Goal: Task Accomplishment & Management: Use online tool/utility

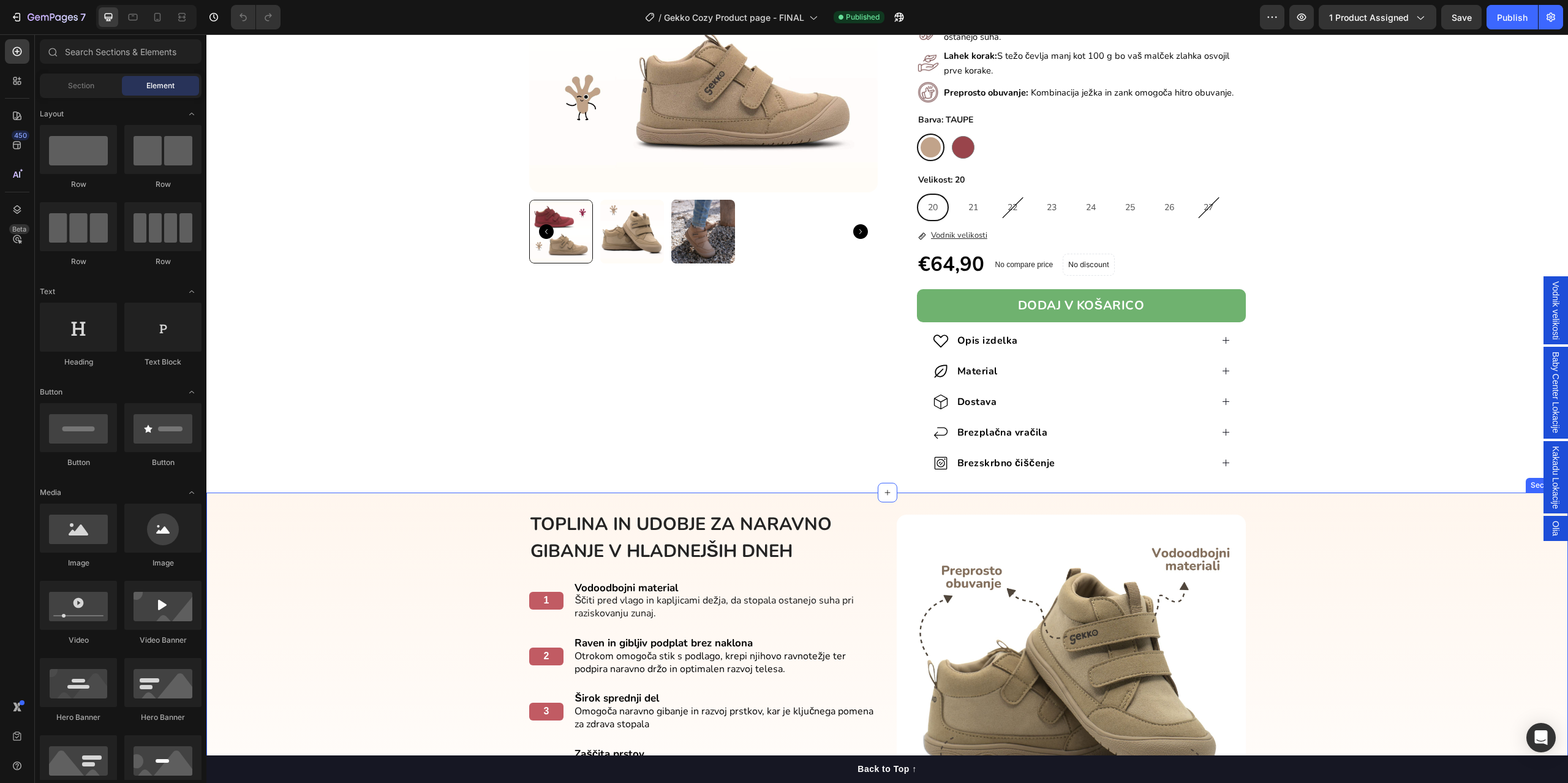
scroll to position [123, 0]
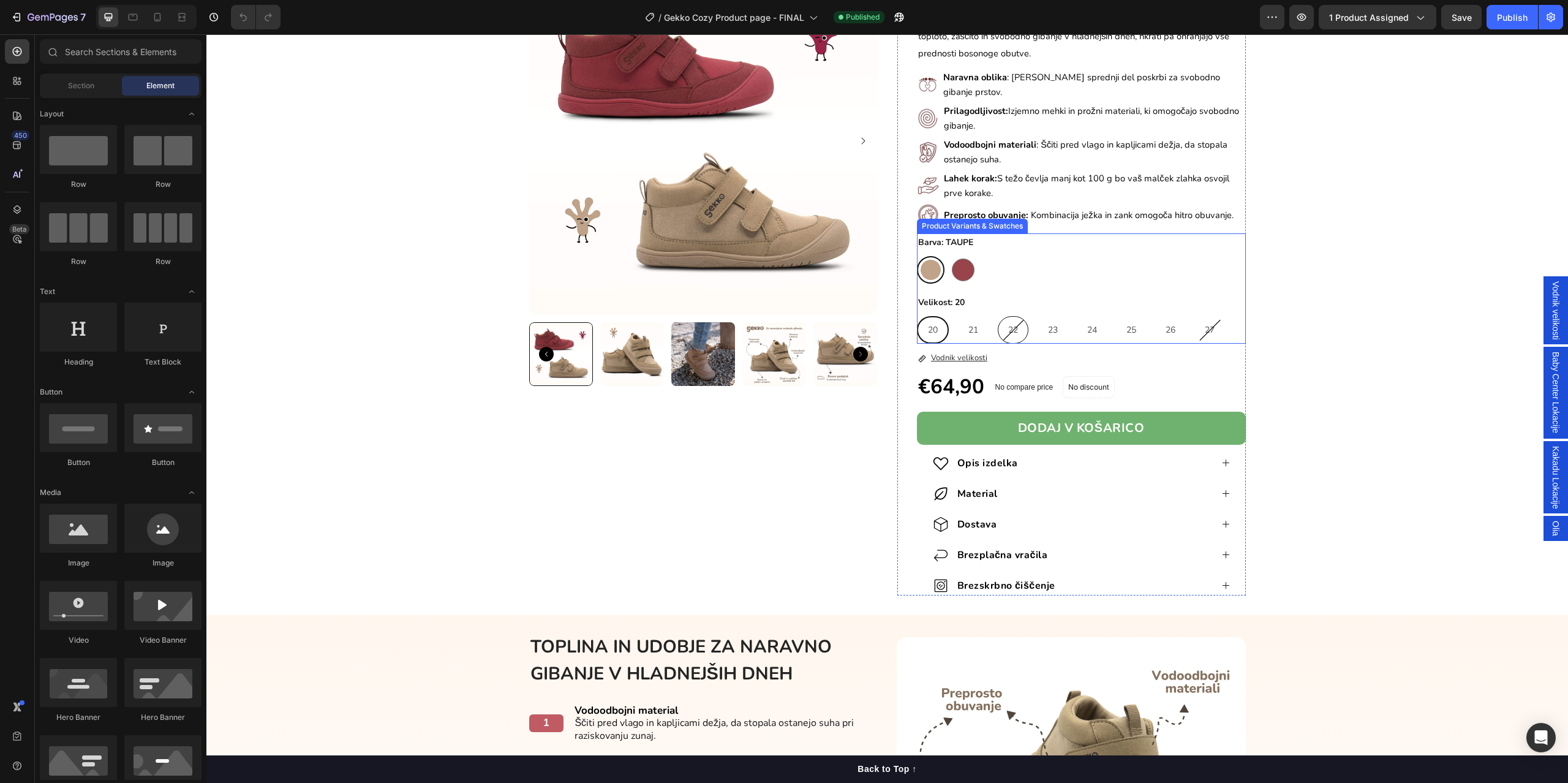
click at [1002, 331] on div "22" at bounding box center [1013, 329] width 30 height 25
click at [997, 316] on input "22 22 22" at bounding box center [997, 316] width 1 height 1
radio input "true"
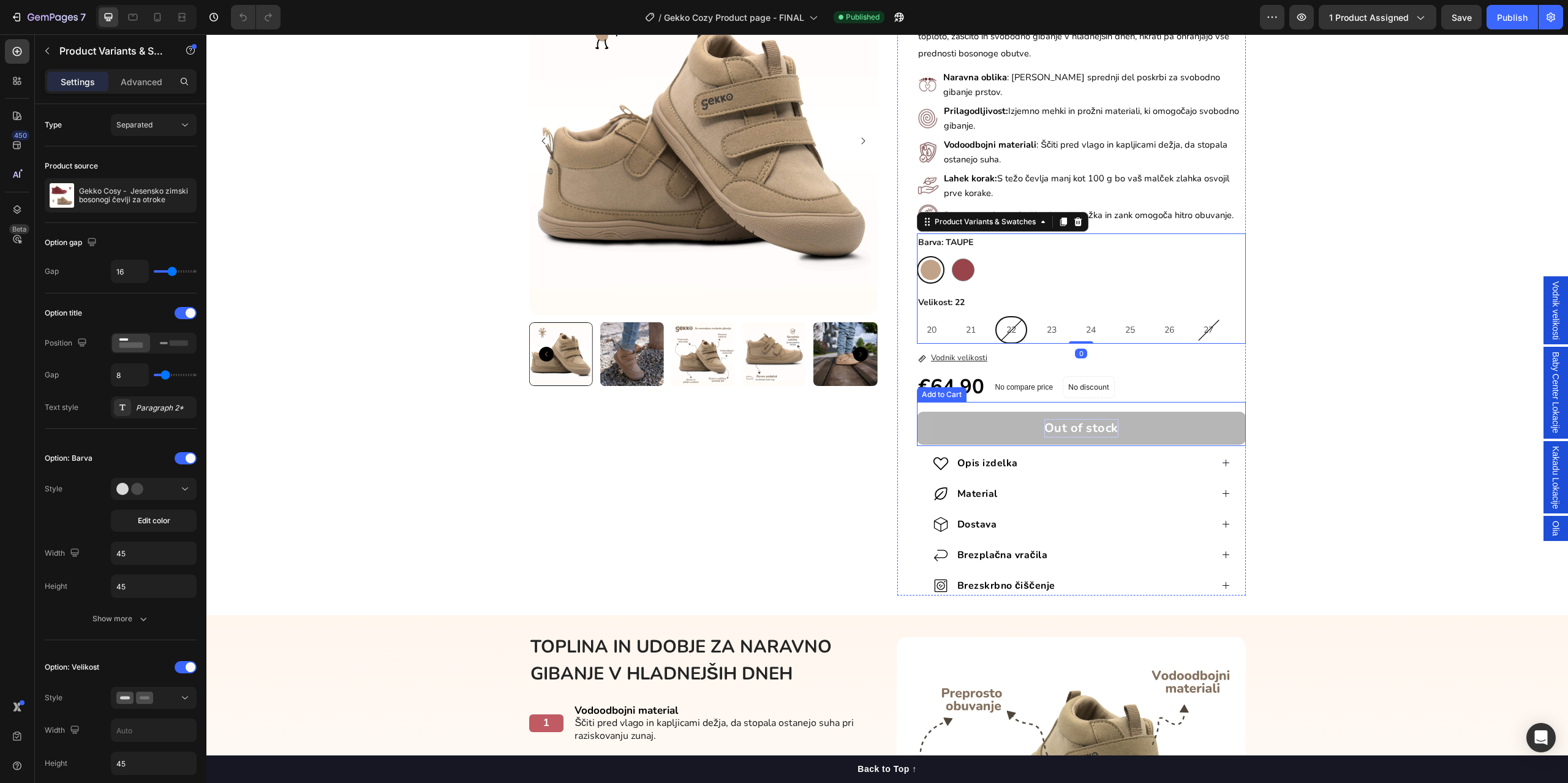
click at [1065, 421] on div "Out of stock" at bounding box center [1081, 428] width 74 height 18
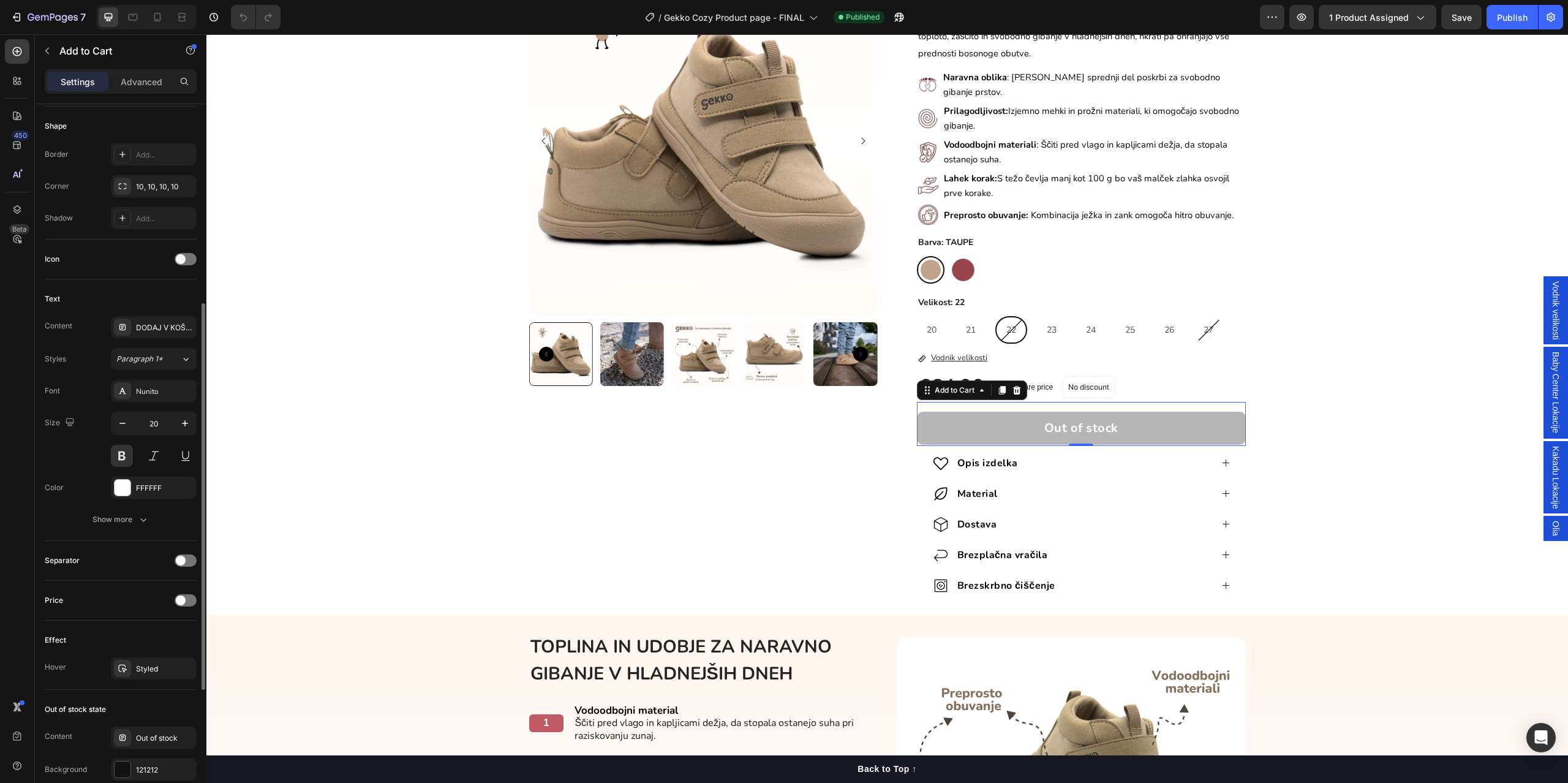
scroll to position [602, 0]
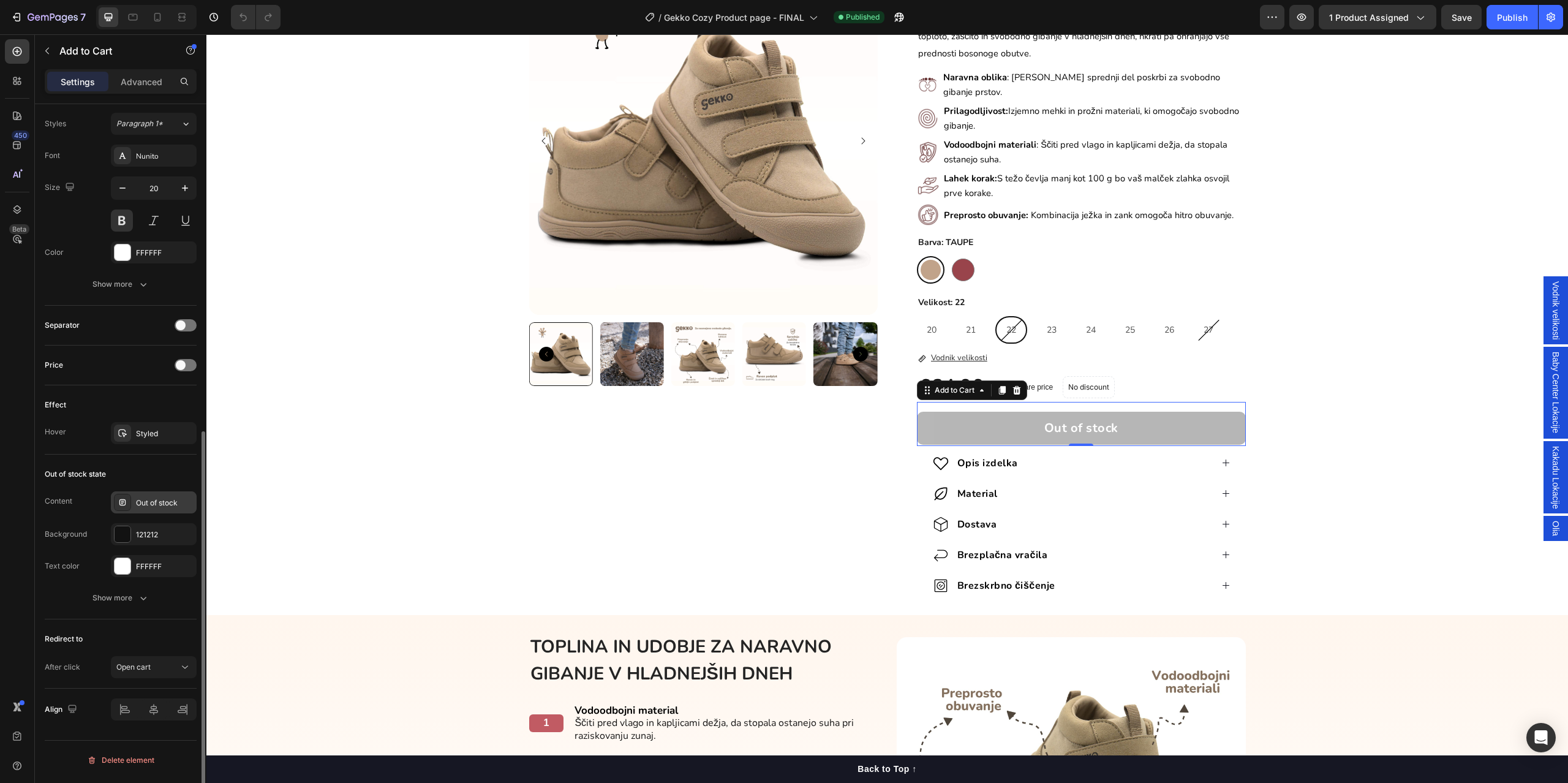
click at [147, 503] on div "Out of stock" at bounding box center [165, 503] width 58 height 11
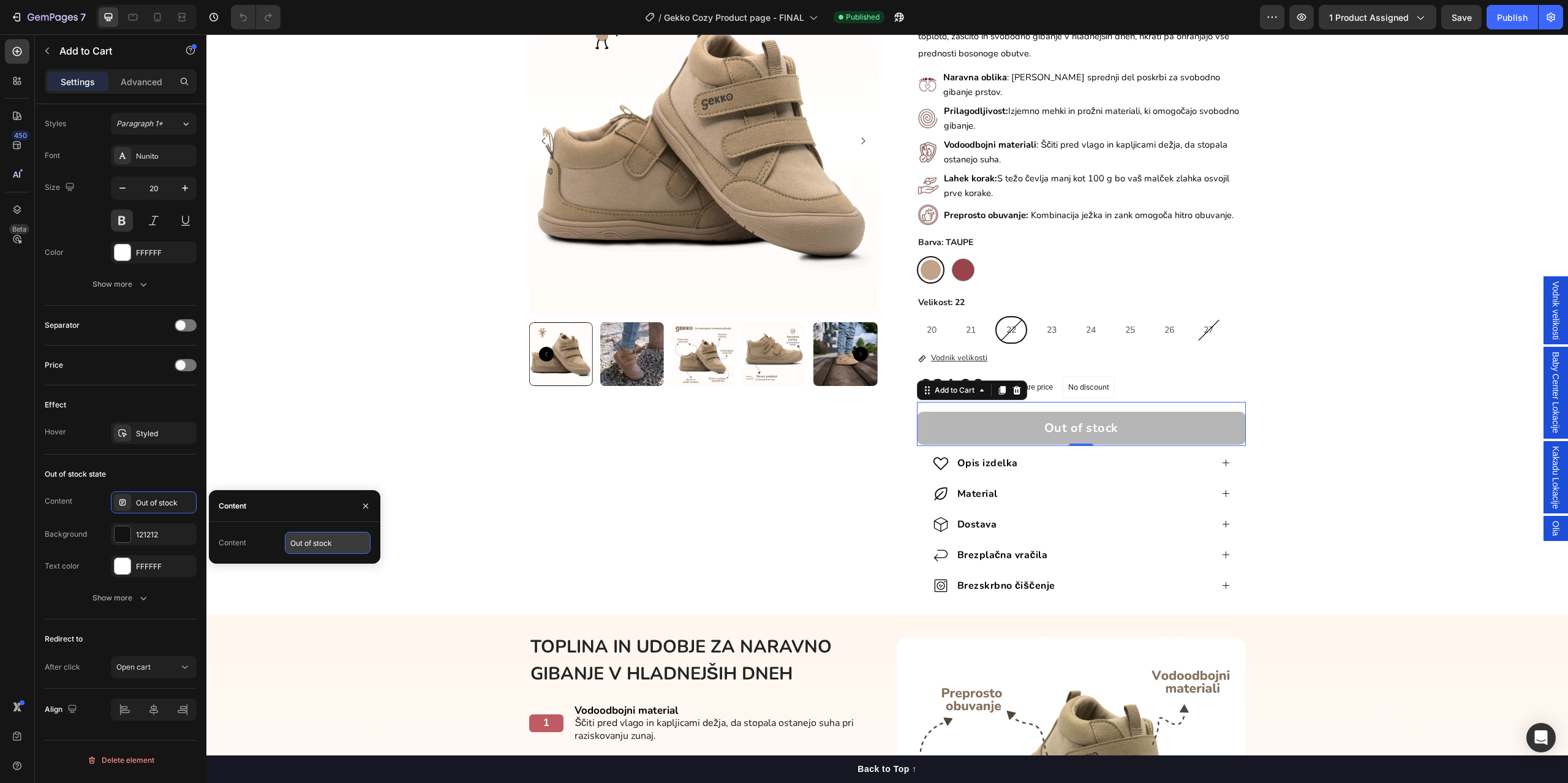
click at [312, 541] on input "Out of stock" at bounding box center [327, 542] width 86 height 22
type input "Ni na zalogi"
click at [77, 504] on div "Content Out of stock" at bounding box center [121, 502] width 152 height 22
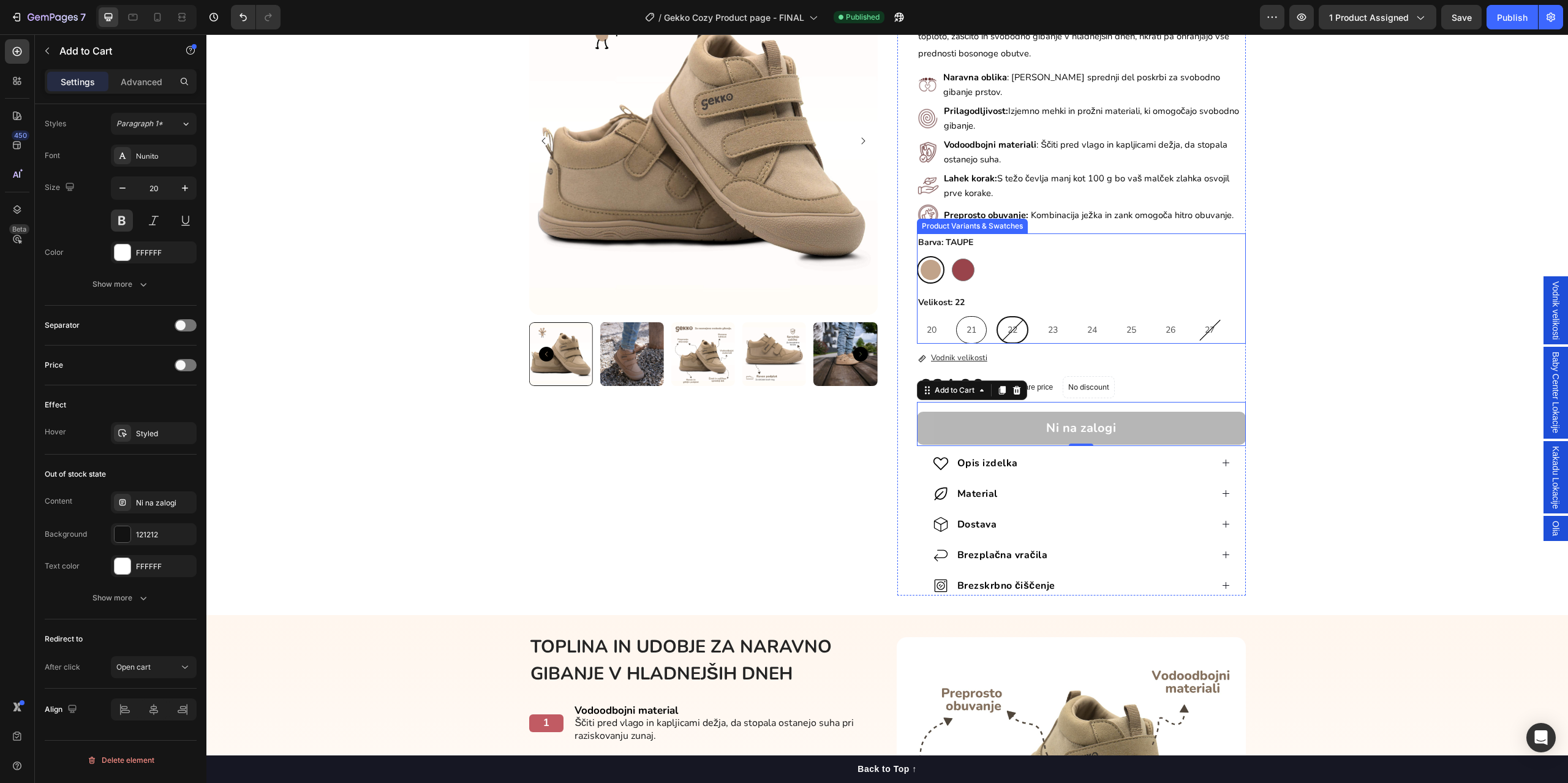
click at [968, 334] on div "21" at bounding box center [971, 329] width 30 height 25
click at [956, 316] on input "21 21 21" at bounding box center [956, 316] width 1 height 1
radio input "true"
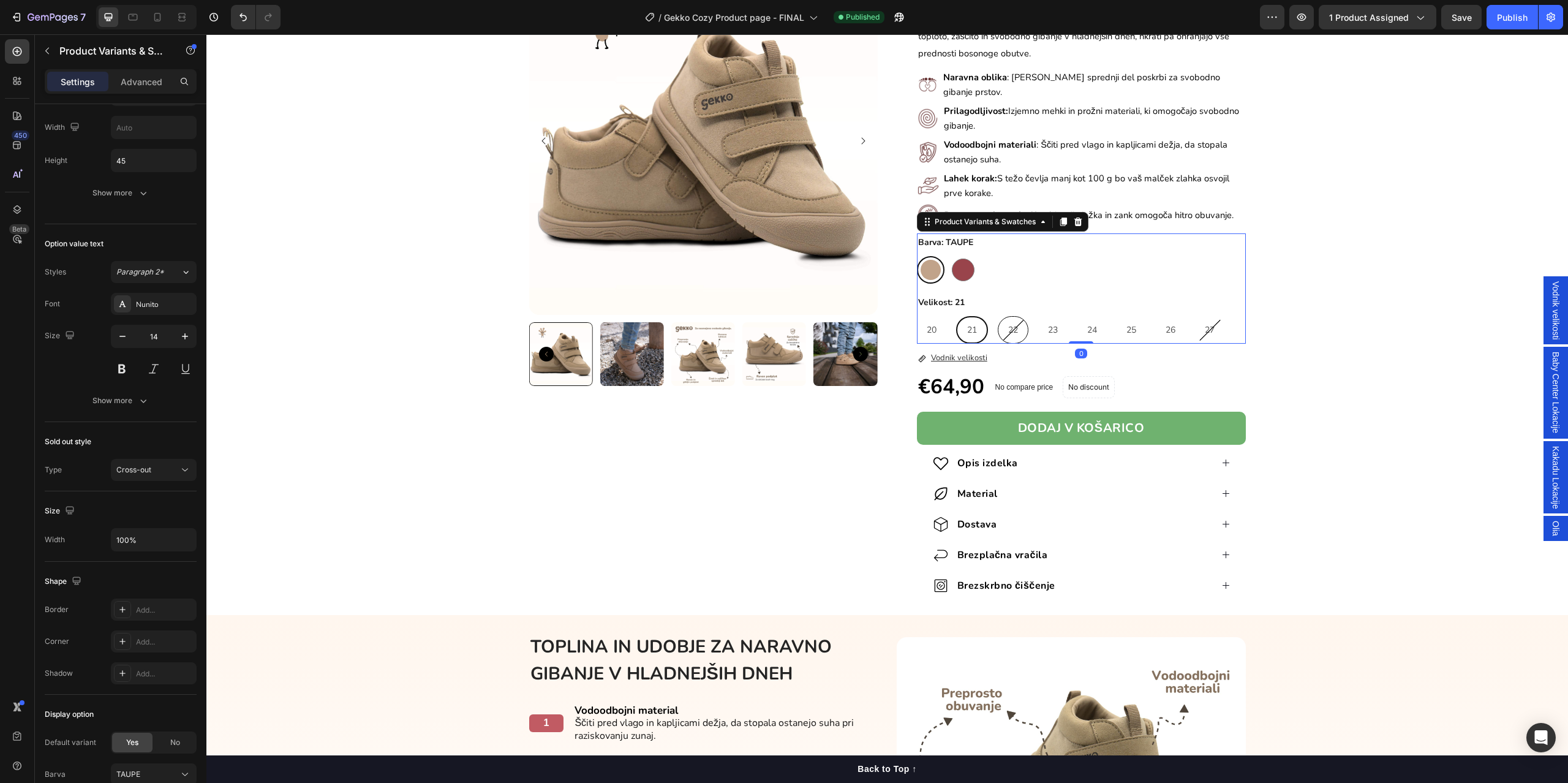
scroll to position [0, 0]
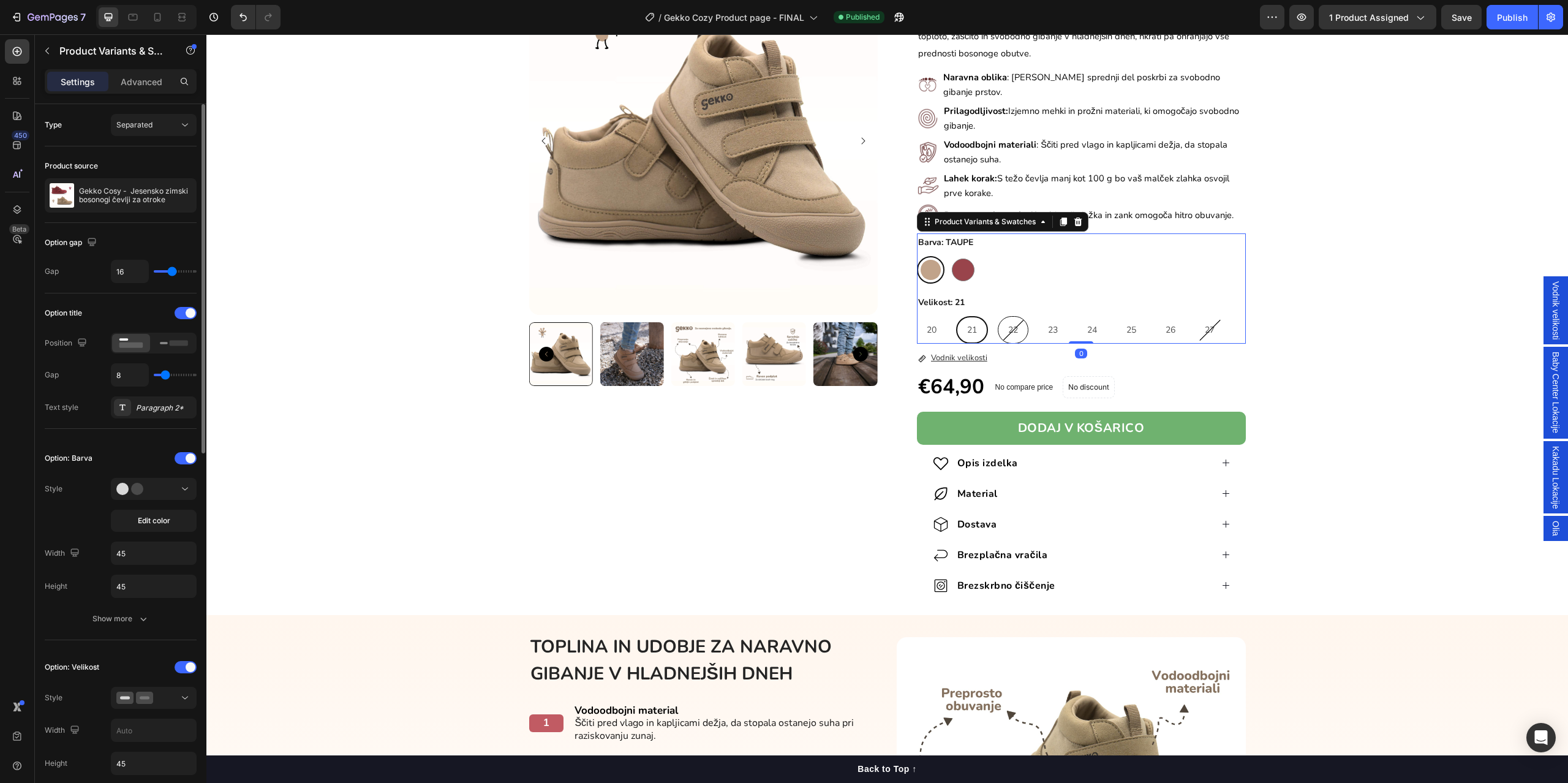
click at [1005, 332] on div "22" at bounding box center [1013, 329] width 30 height 25
click at [997, 316] on input "22 22 22" at bounding box center [997, 316] width 1 height 1
radio input "true"
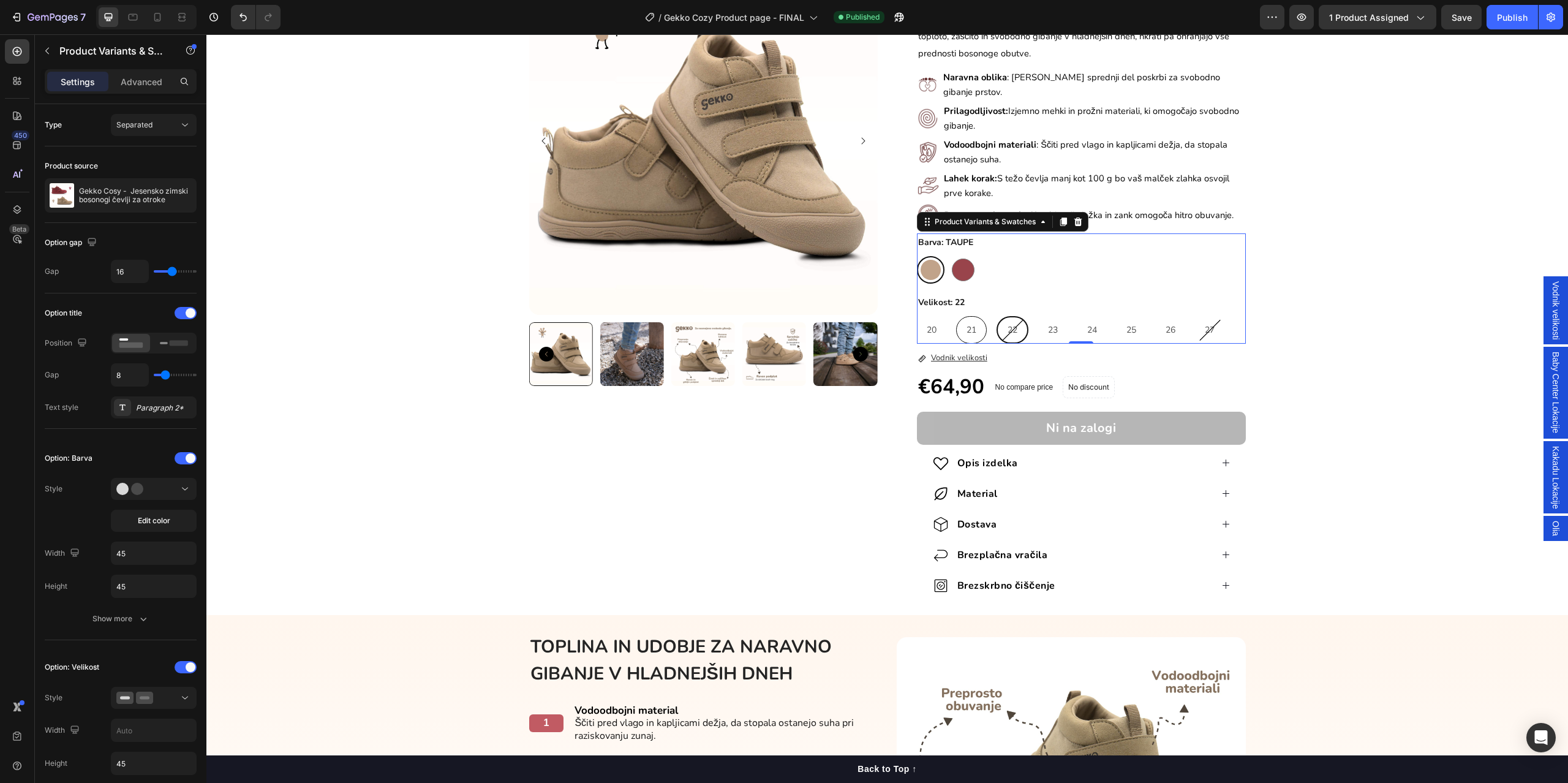
click at [974, 318] on div "21" at bounding box center [971, 329] width 30 height 25
click at [956, 316] on input "21 21 21" at bounding box center [956, 316] width 1 height 1
radio input "true"
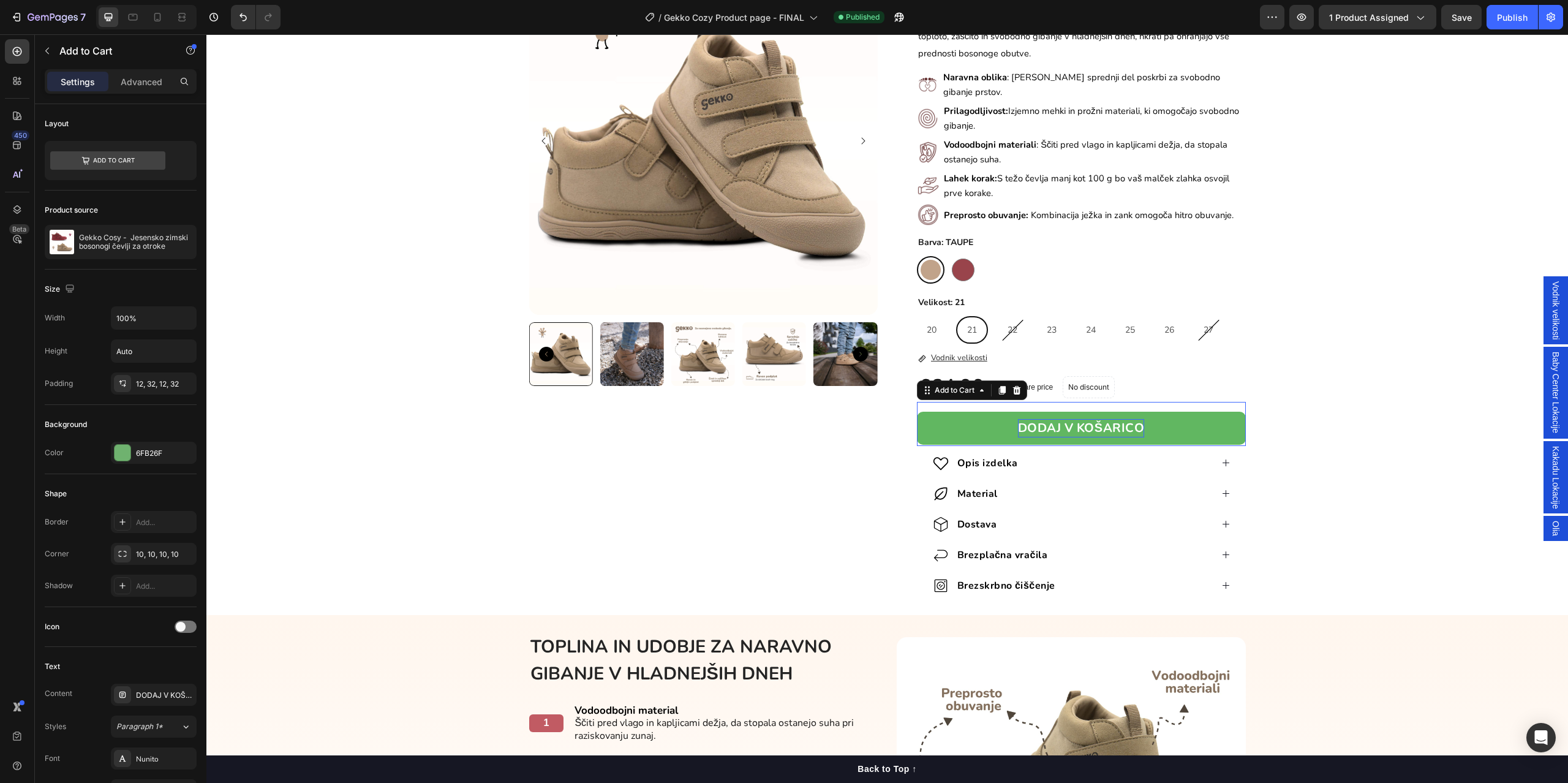
click at [1064, 421] on div "DODAJ V KOŠARICO" at bounding box center [1080, 428] width 126 height 18
click at [1064, 421] on p "DODAJ V KOŠARICO" at bounding box center [1080, 428] width 126 height 18
click at [1034, 419] on p "DODAJ V KOŠARICO" at bounding box center [1080, 428] width 126 height 18
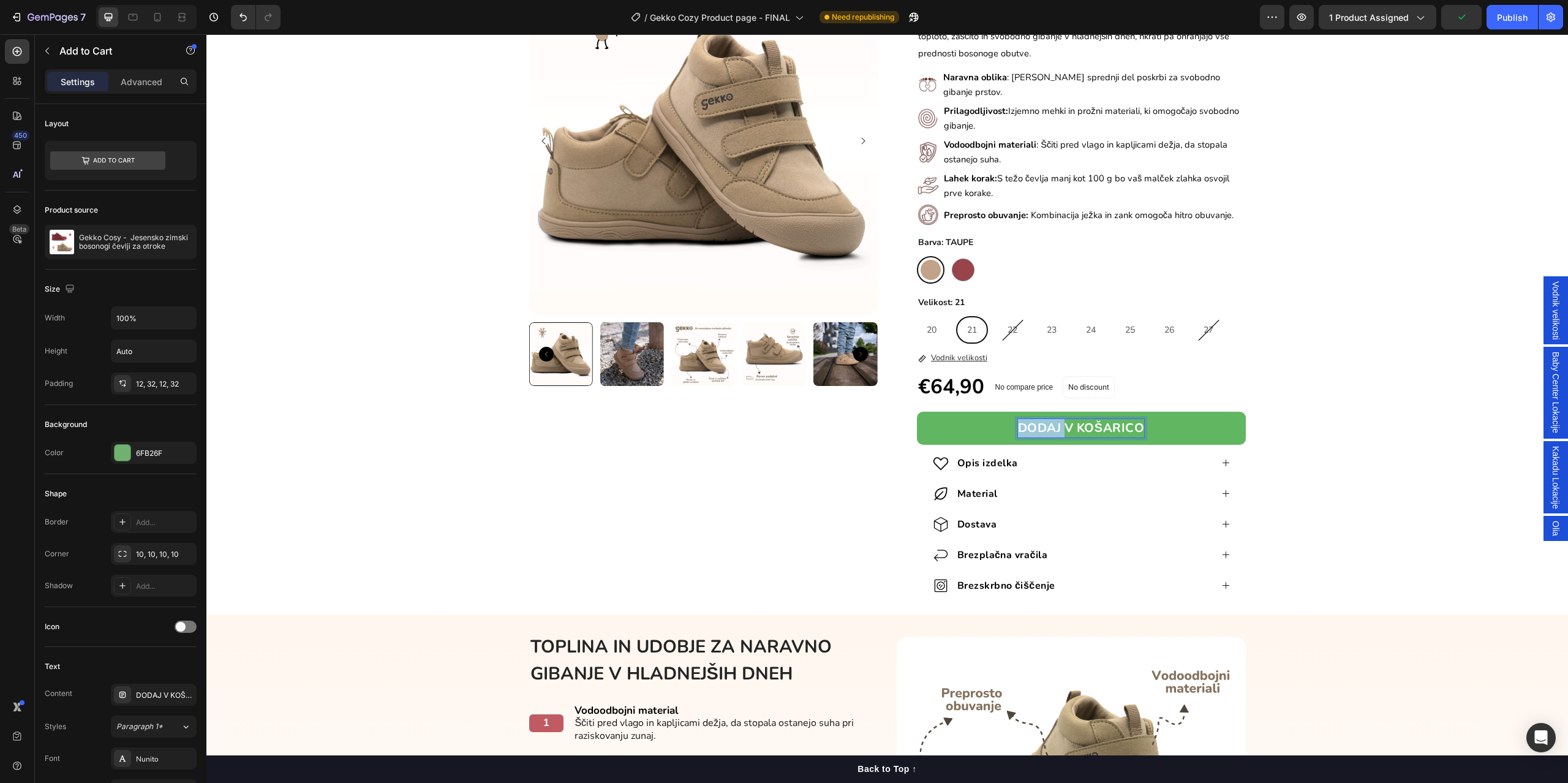
click at [1034, 419] on p "DODAJ V KOŠARICO" at bounding box center [1080, 428] width 126 height 18
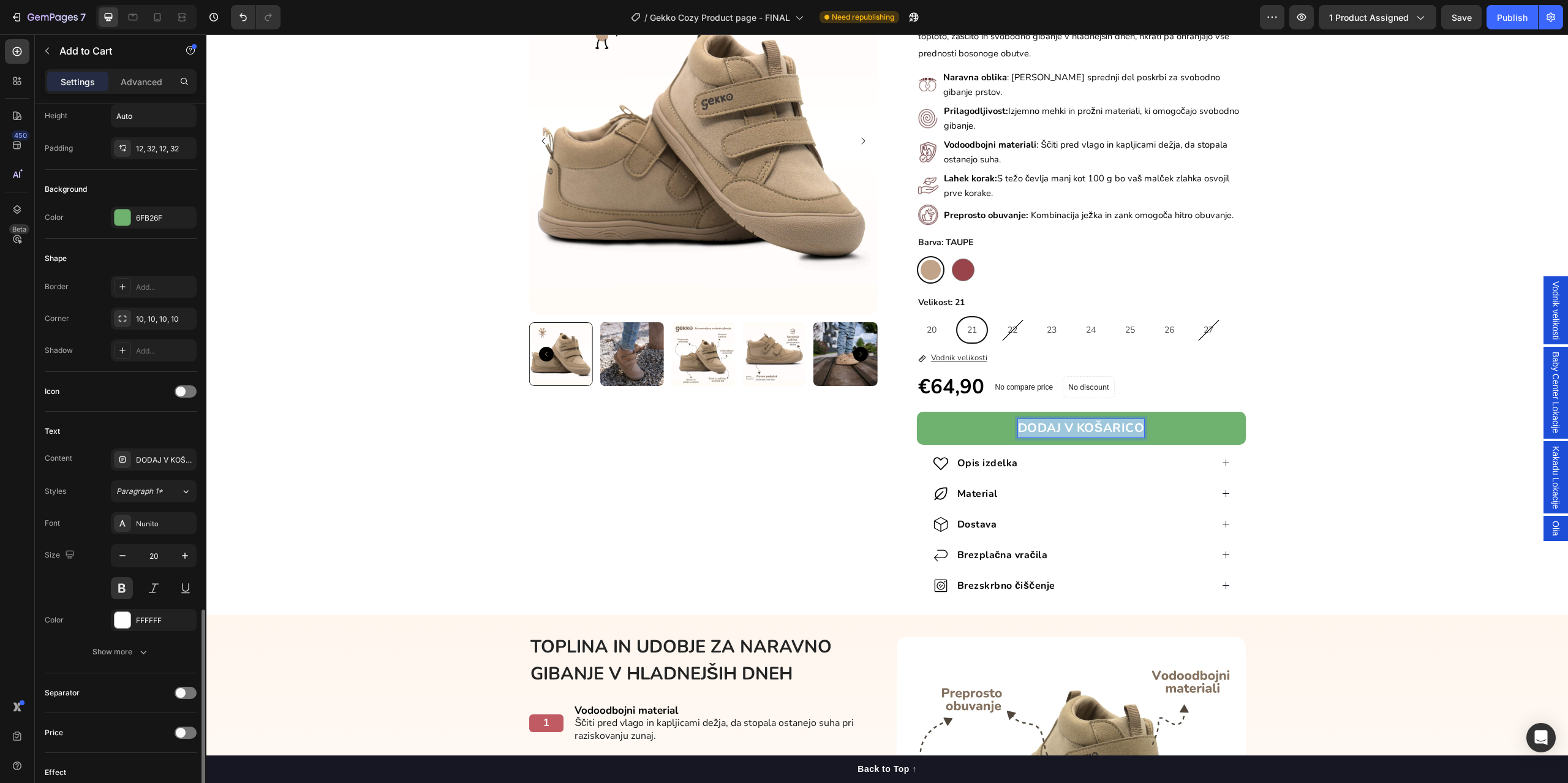
scroll to position [480, 0]
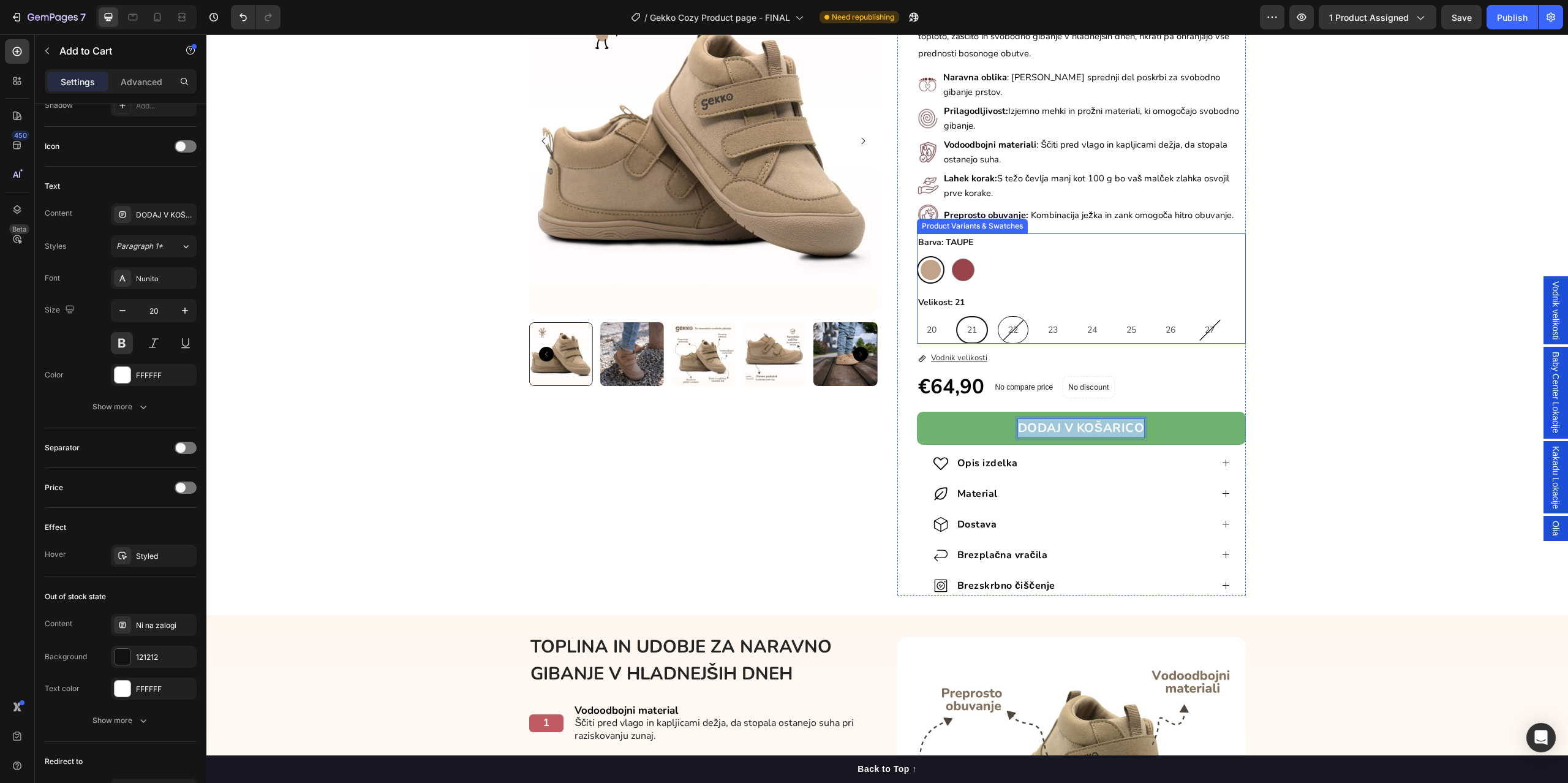
click at [1015, 331] on div "22" at bounding box center [1013, 329] width 30 height 25
click at [997, 316] on input "22 22 22" at bounding box center [997, 316] width 1 height 1
radio input "true"
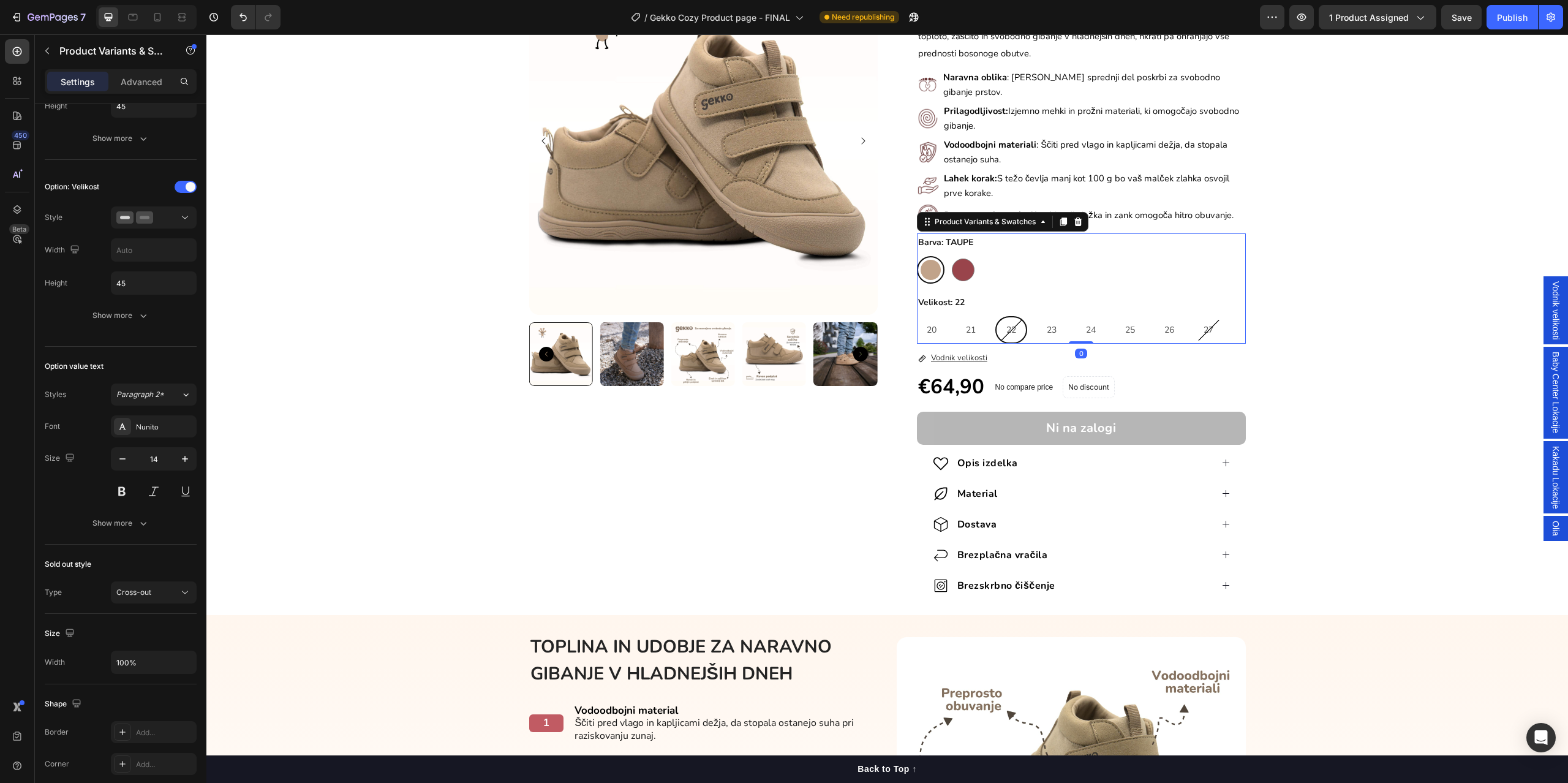
scroll to position [0, 0]
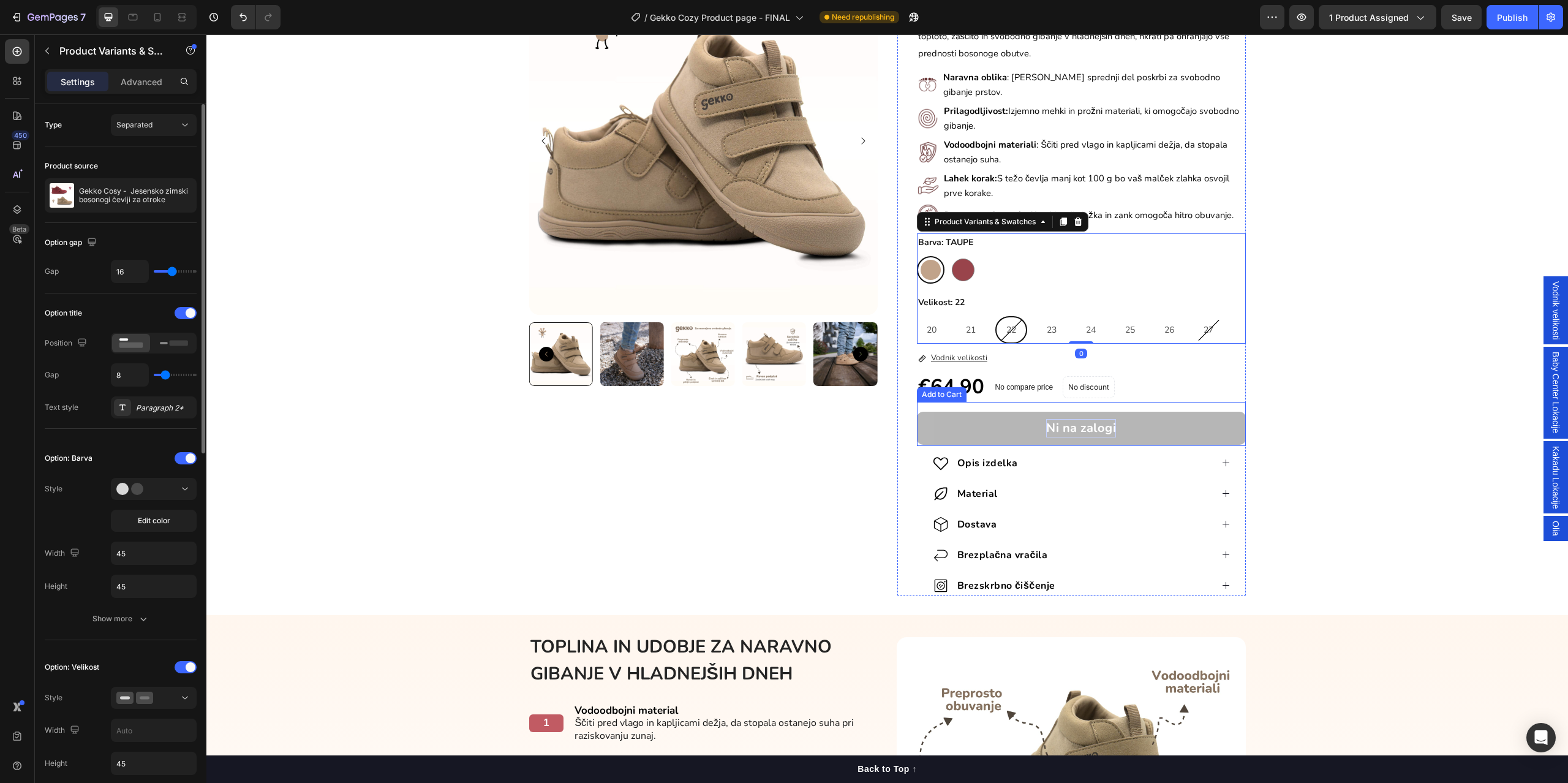
click at [1086, 419] on div "Ni na zalogi" at bounding box center [1080, 428] width 70 height 18
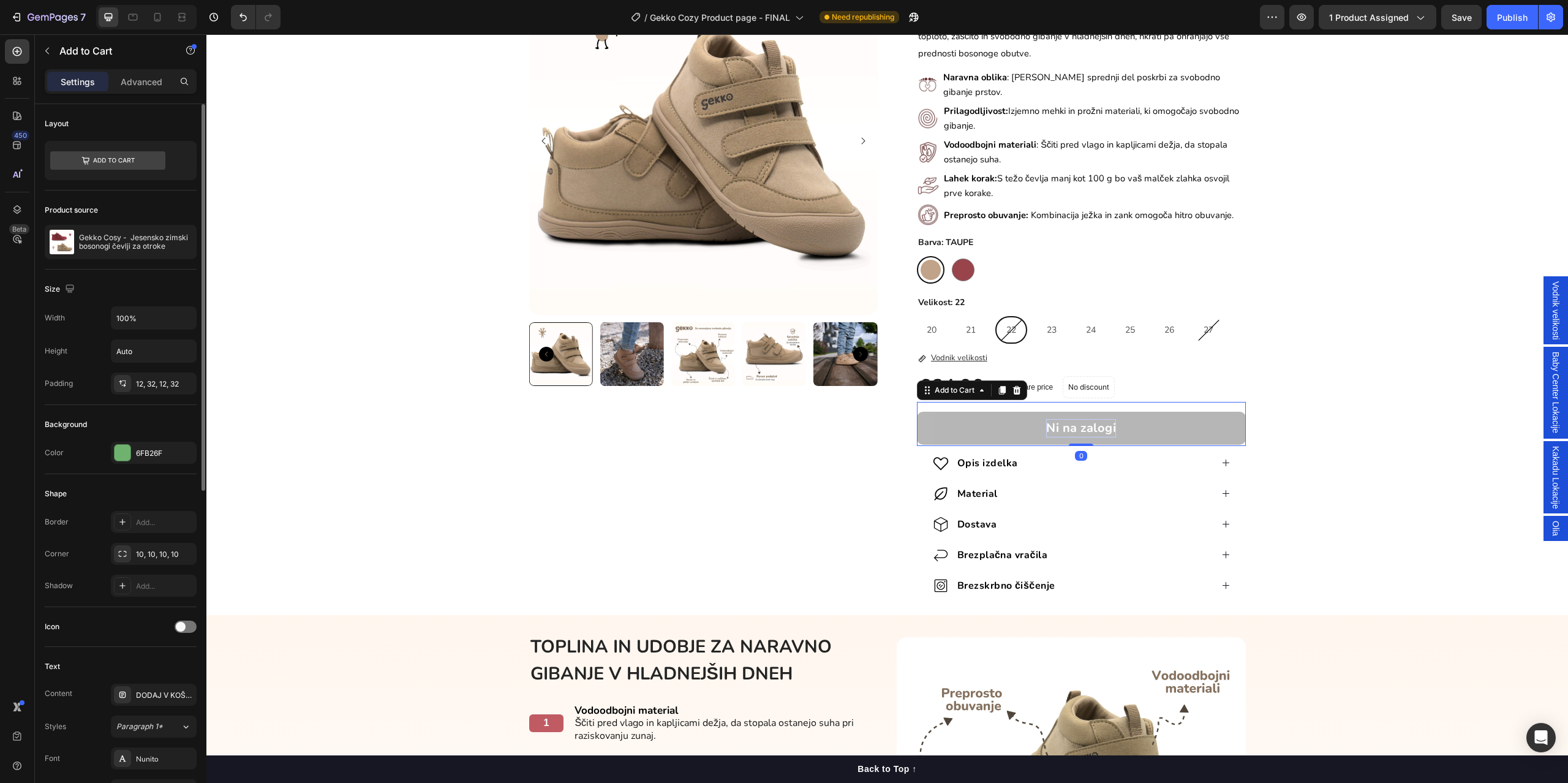
click at [1086, 419] on div "Ni na zalogi" at bounding box center [1080, 428] width 70 height 18
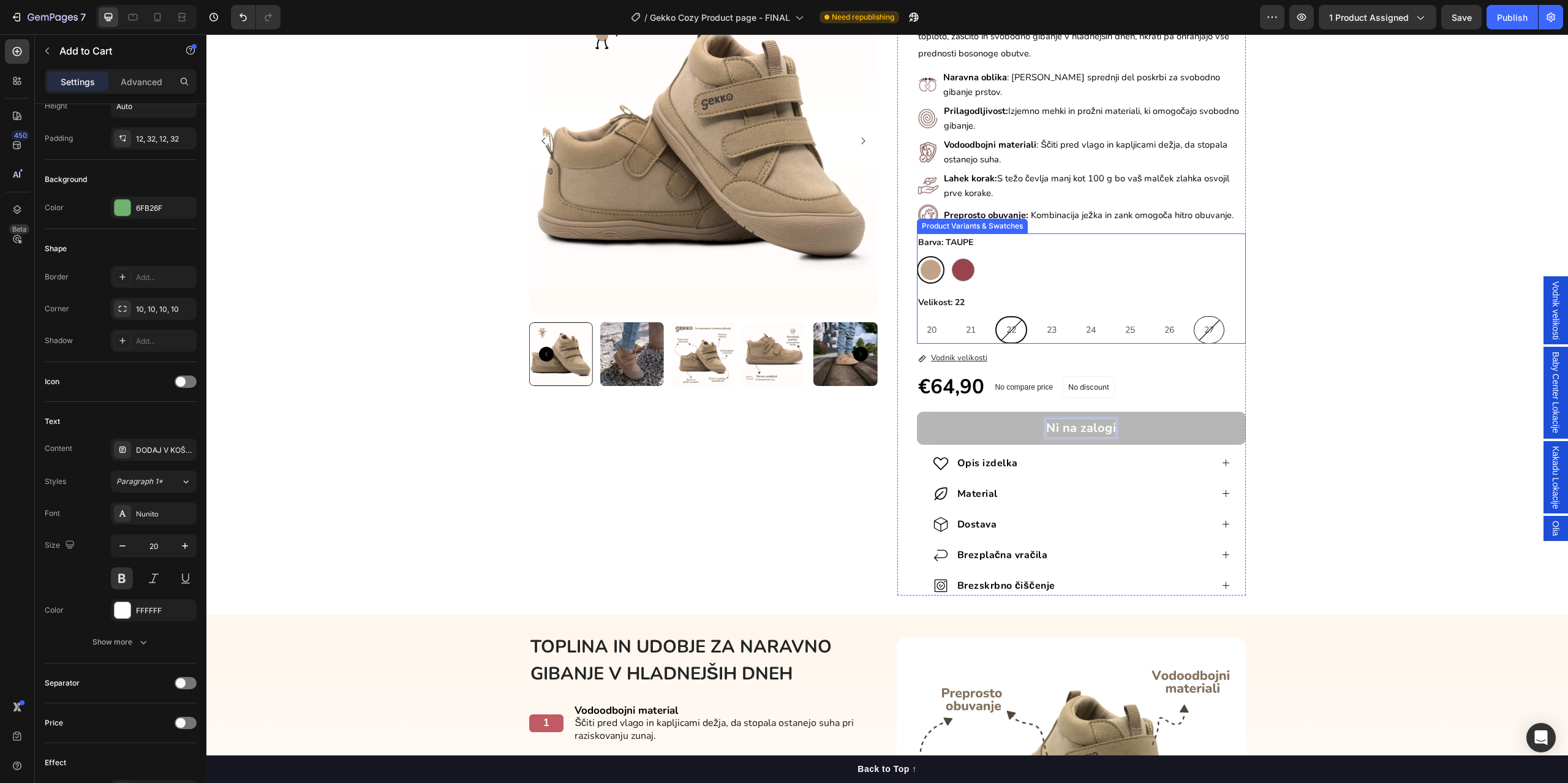
click at [1194, 326] on div "27" at bounding box center [1208, 329] width 30 height 25
click at [1193, 316] on input "27 27 27" at bounding box center [1193, 316] width 1 height 1
radio input "true"
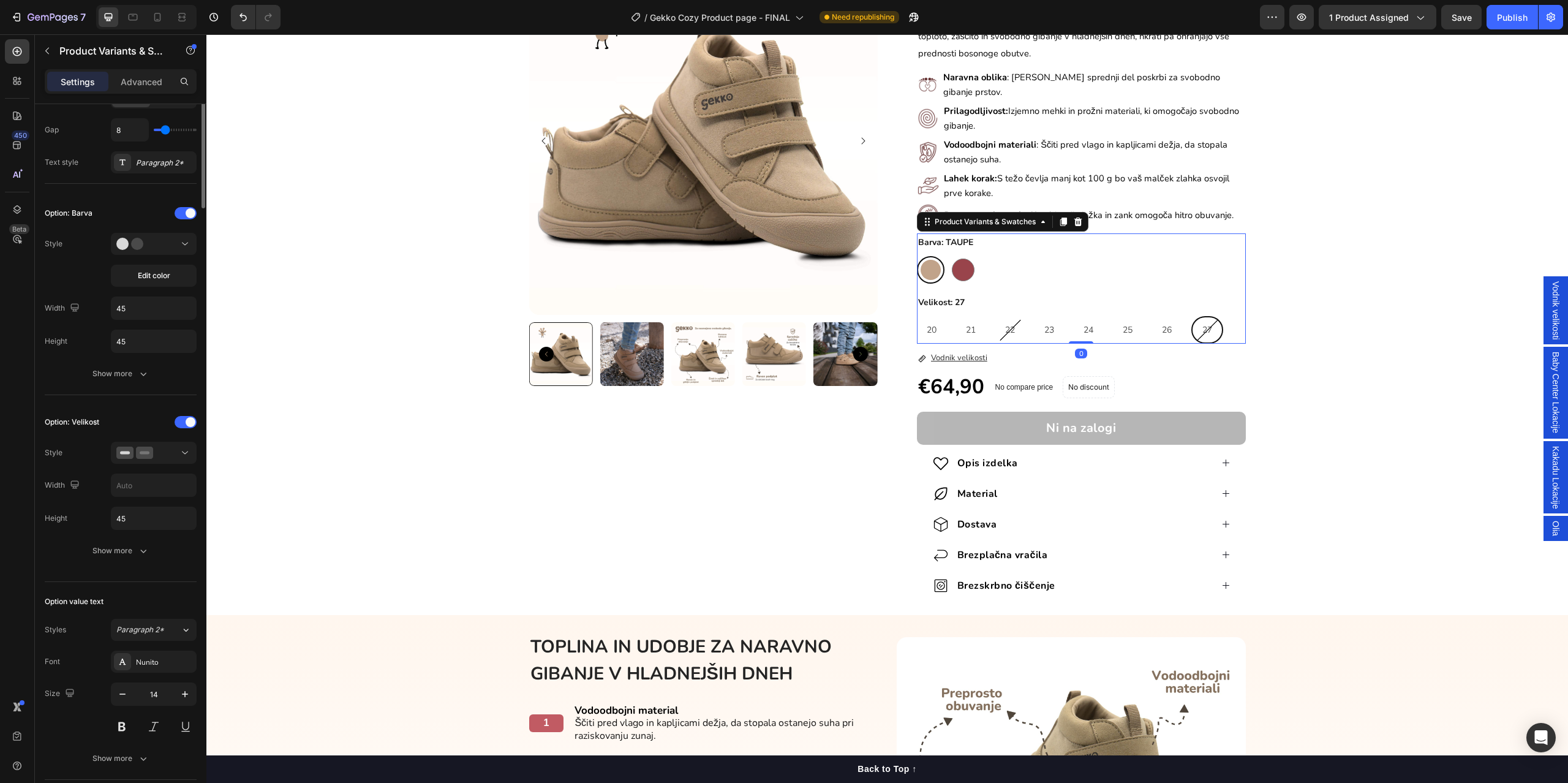
scroll to position [0, 0]
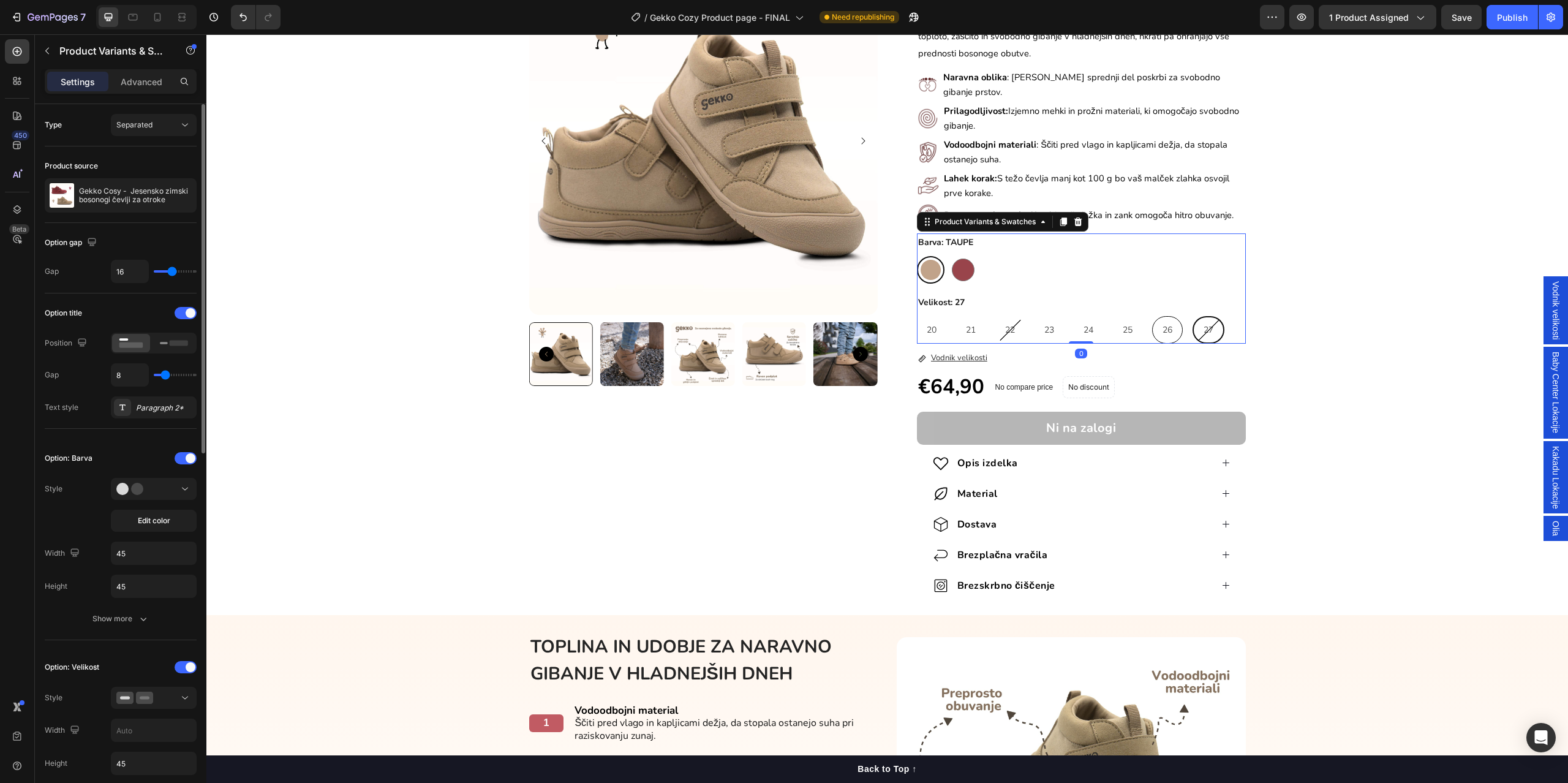
click at [1162, 327] on span "26" at bounding box center [1167, 330] width 10 height 12
click at [1152, 316] on input "26 26 26" at bounding box center [1151, 316] width 1 height 1
radio input "true"
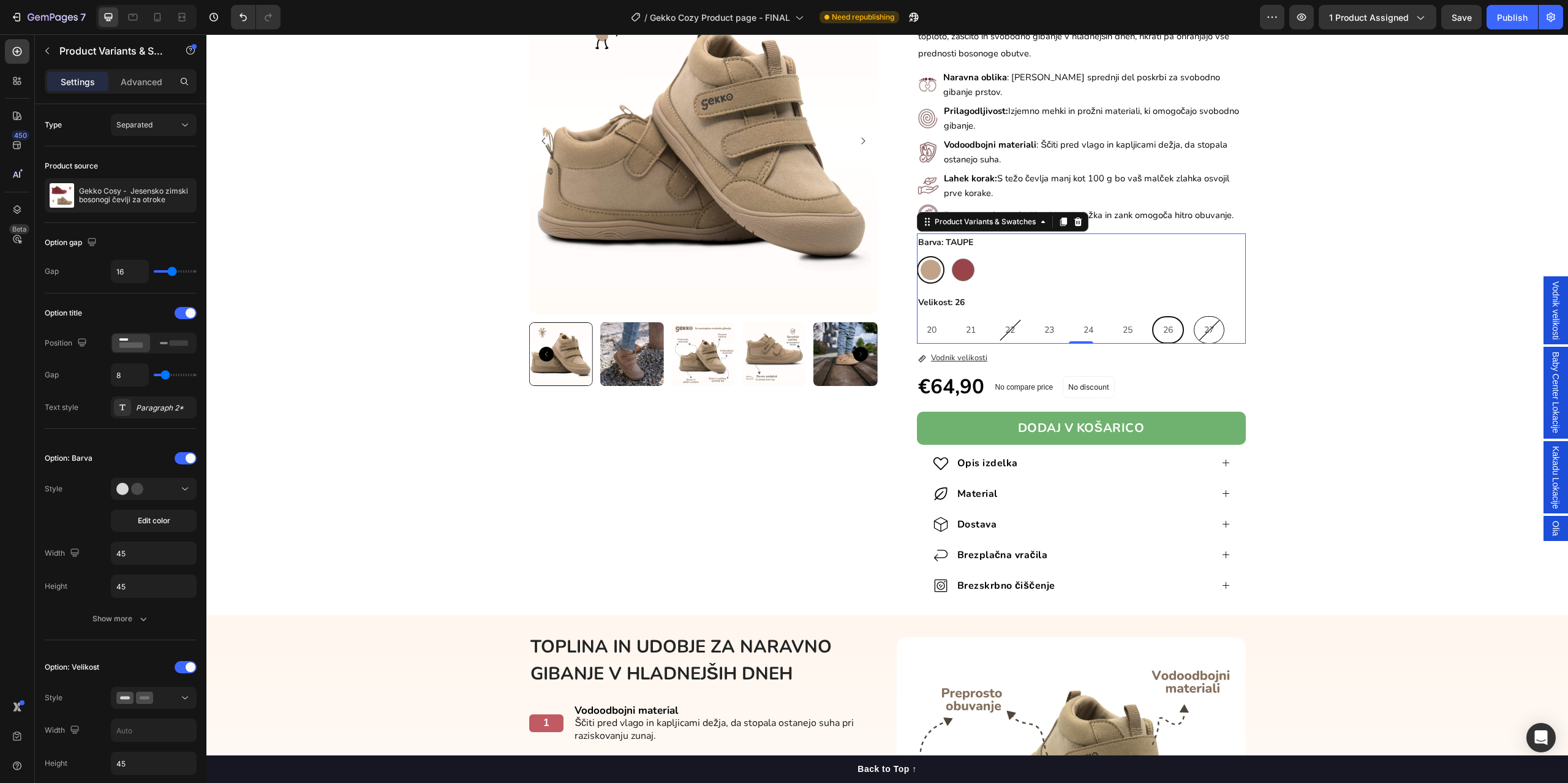
click at [1195, 321] on div "27" at bounding box center [1208, 329] width 30 height 25
click at [1194, 316] on input "27 27 27" at bounding box center [1193, 316] width 1 height 1
radio input "true"
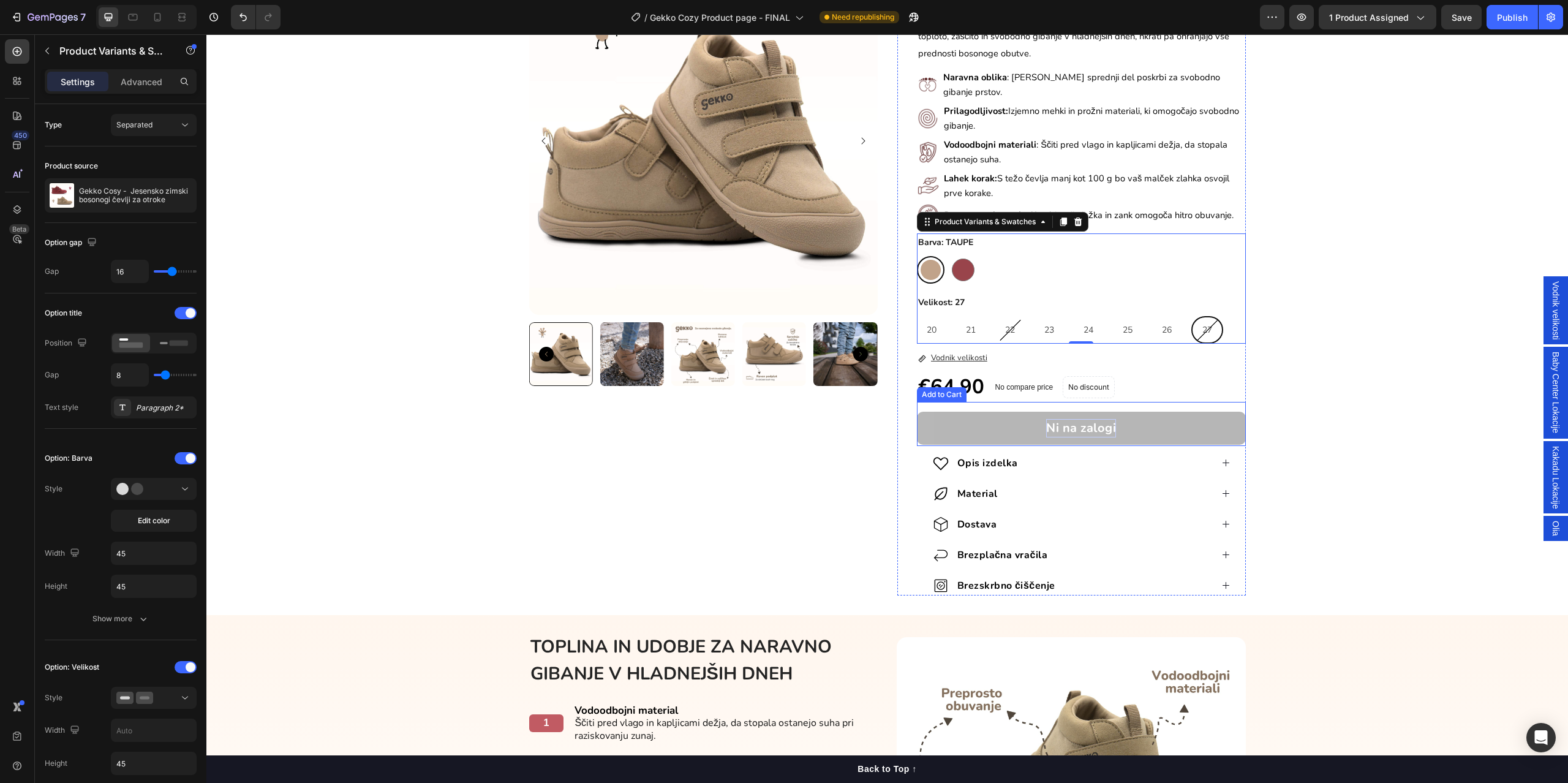
click at [1080, 426] on div "Ni na zalogi" at bounding box center [1080, 428] width 70 height 18
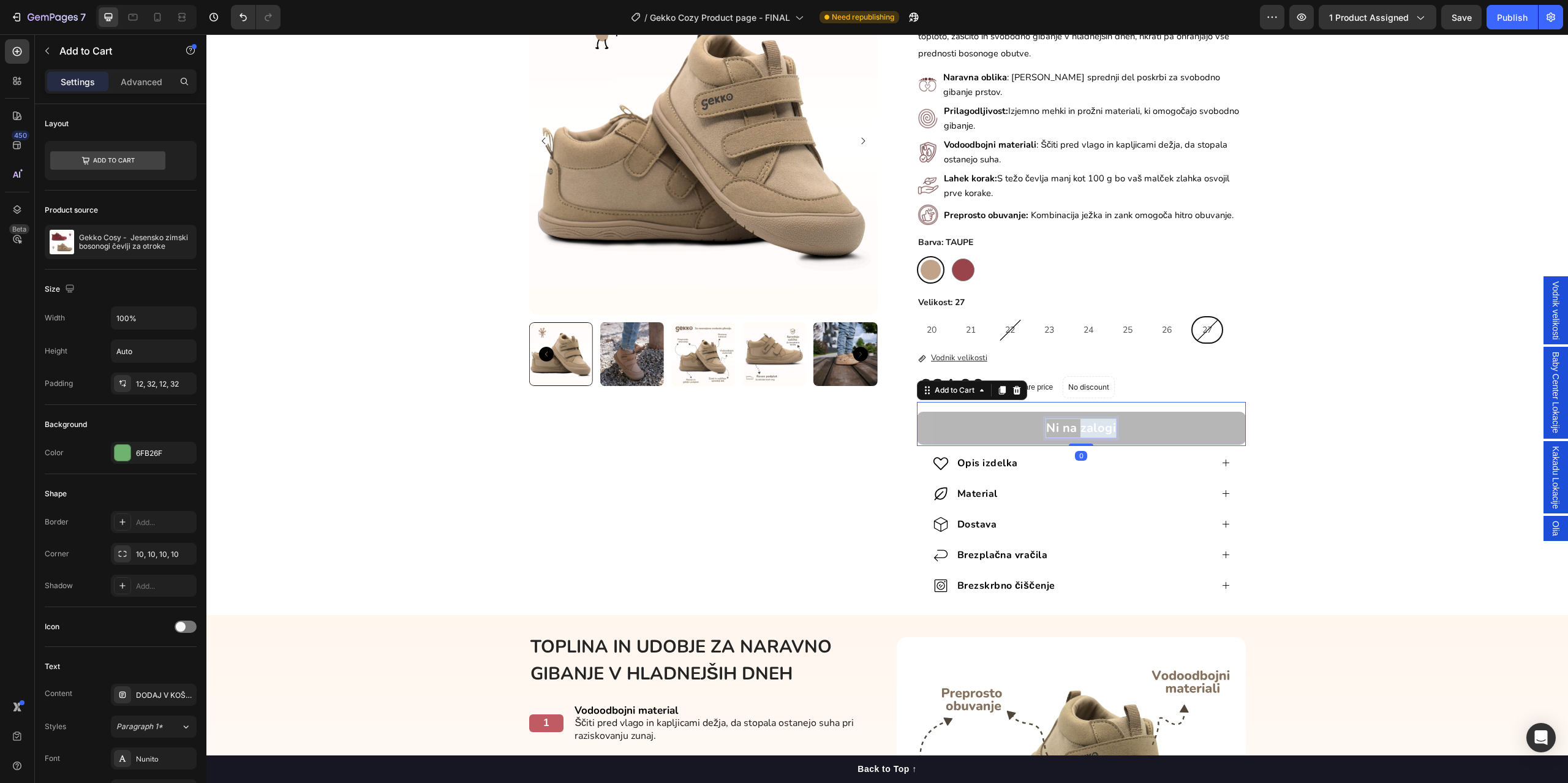
click at [1080, 426] on div "Ni na zalogi" at bounding box center [1080, 428] width 70 height 18
click at [1080, 426] on p "Ni na zalogi" at bounding box center [1080, 428] width 70 height 18
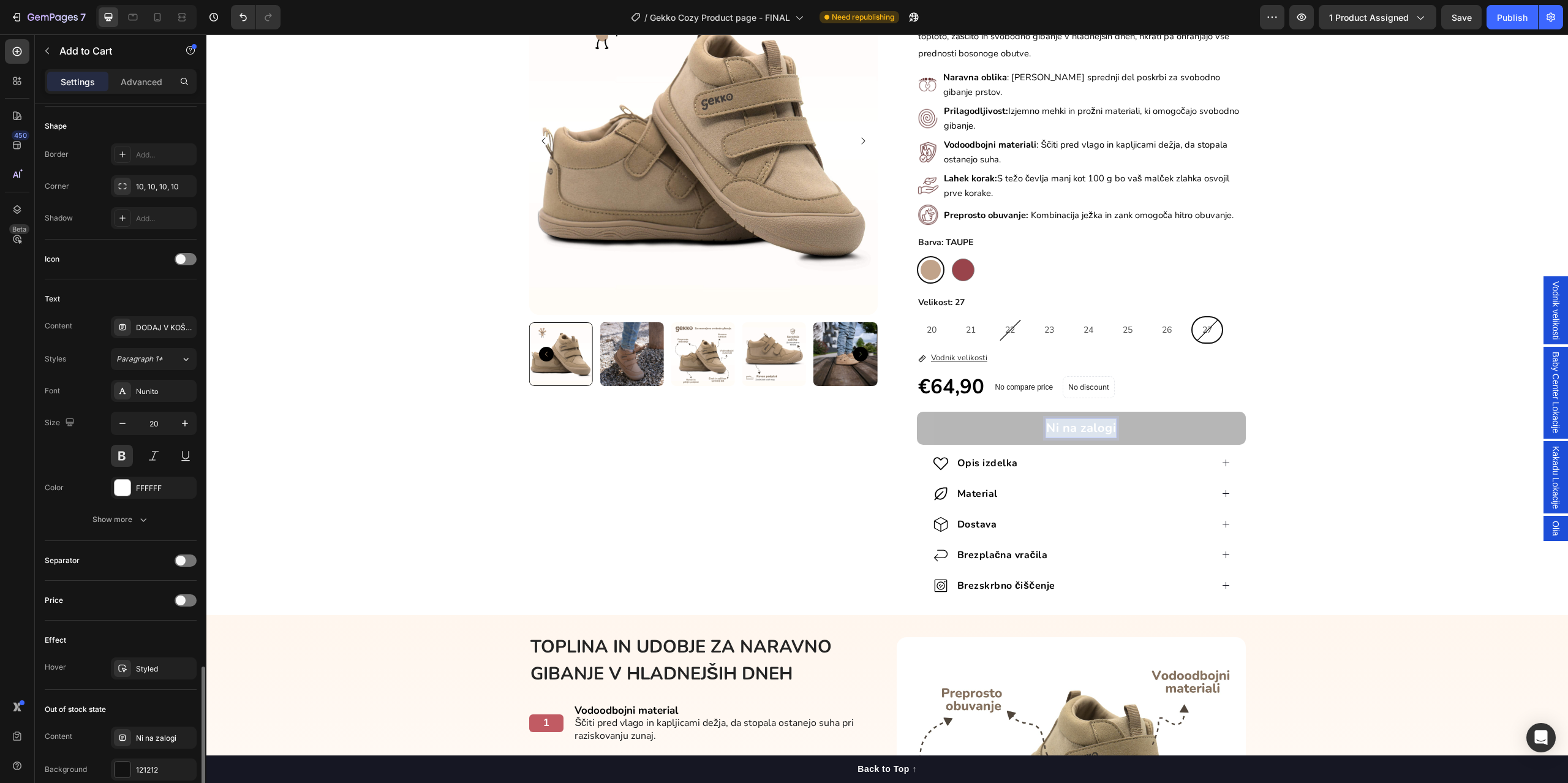
scroll to position [602, 0]
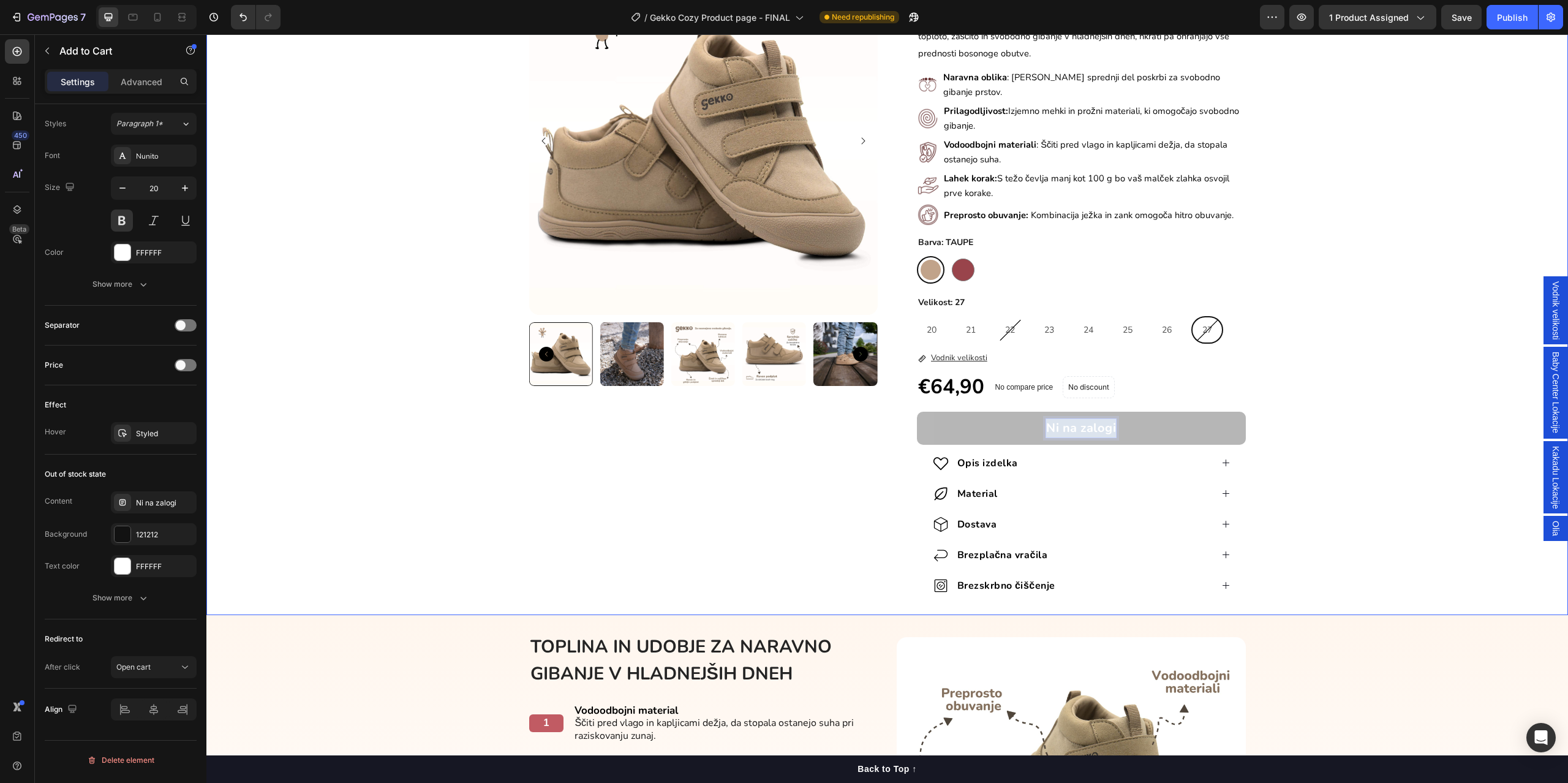
click at [420, 501] on div "Product Images GEKKO COSY Heading Gekko Cosy bosonogi čevlji za otroke v jesens…" at bounding box center [887, 280] width 1361 height 629
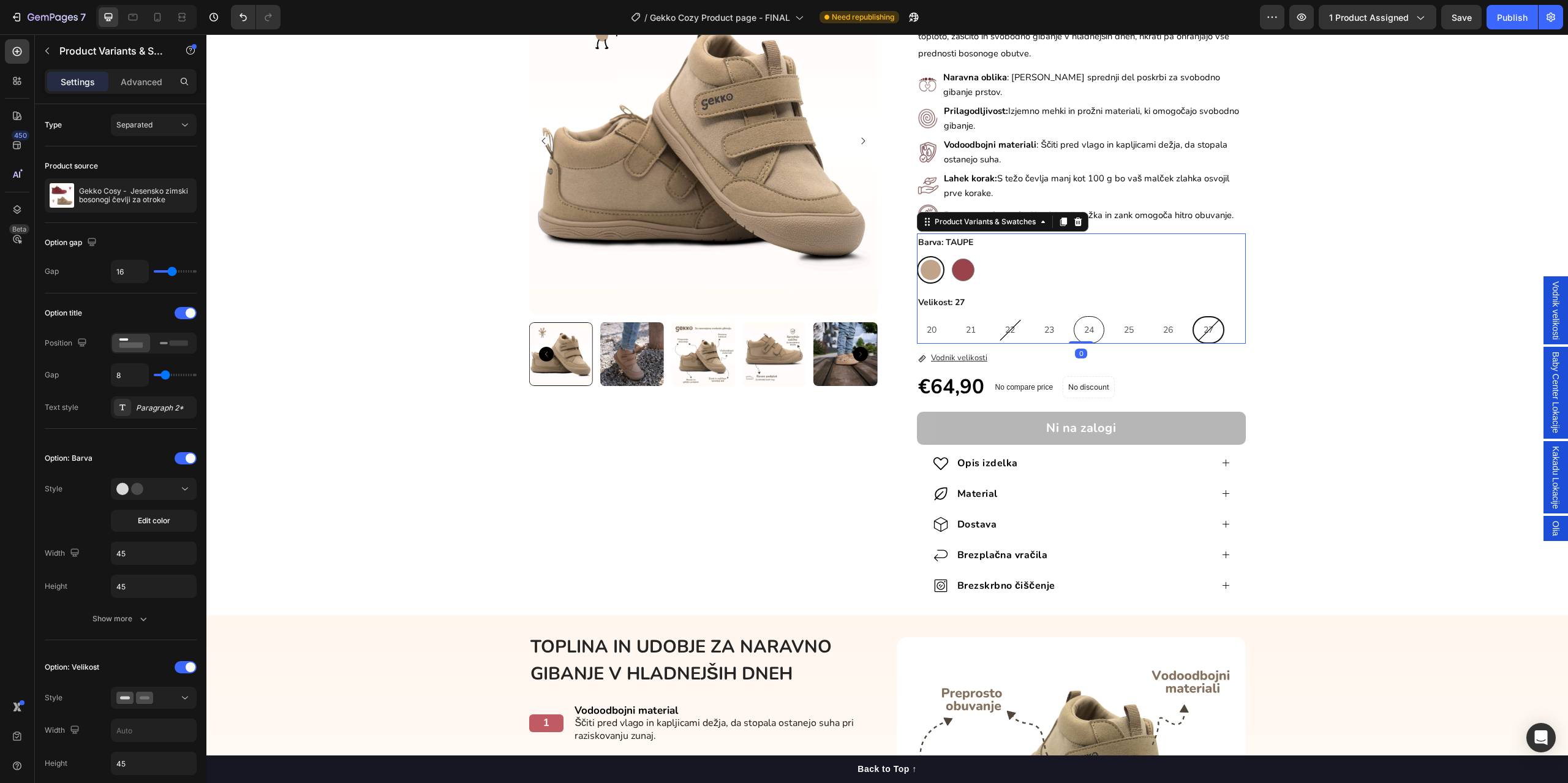
click at [1074, 321] on div "24" at bounding box center [1088, 329] width 30 height 25
click at [1073, 316] on input "24 24 24" at bounding box center [1073, 316] width 1 height 1
radio input "true"
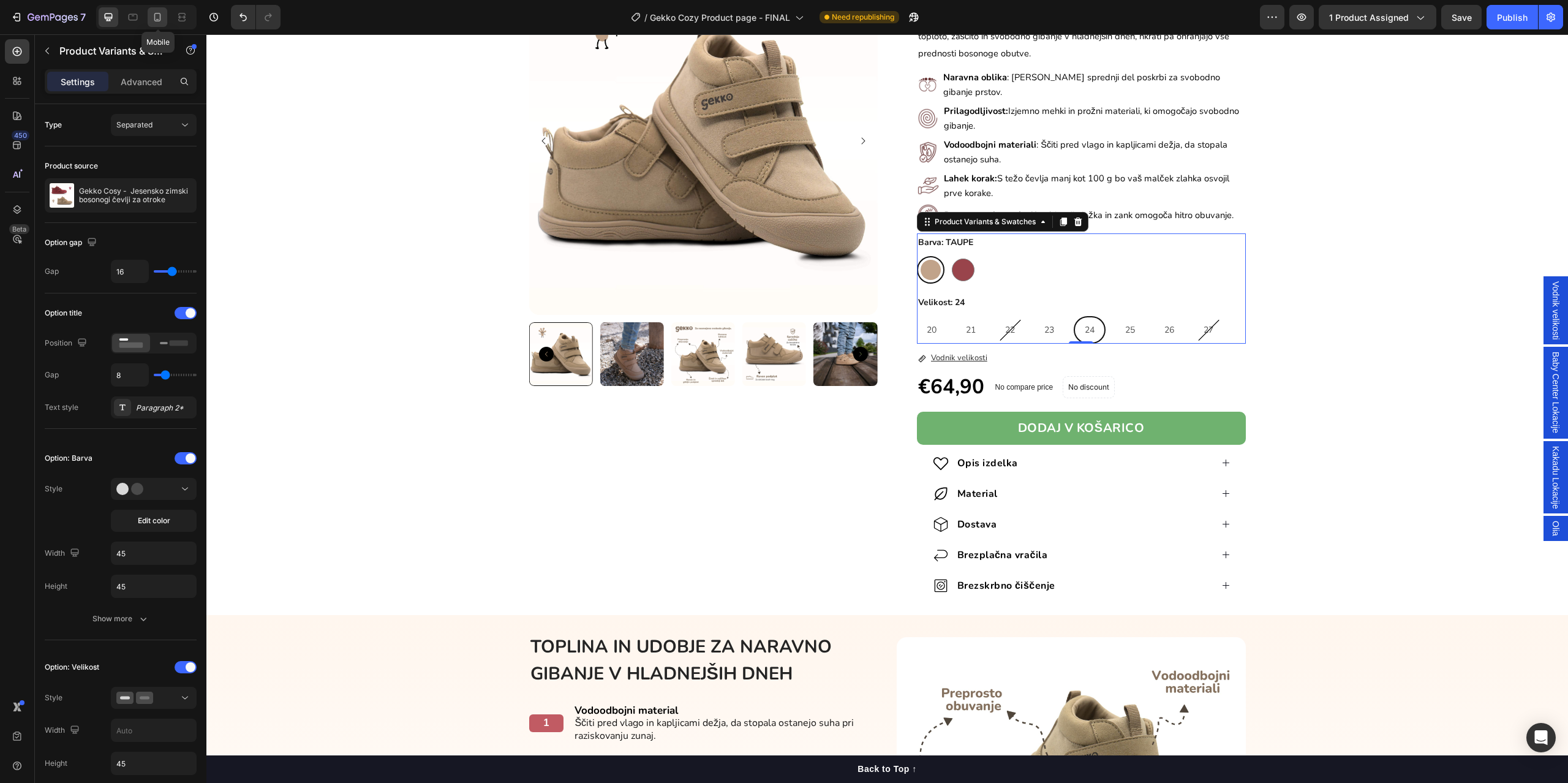
click at [160, 20] on icon at bounding box center [157, 17] width 7 height 9
type input "12"
type input "24"
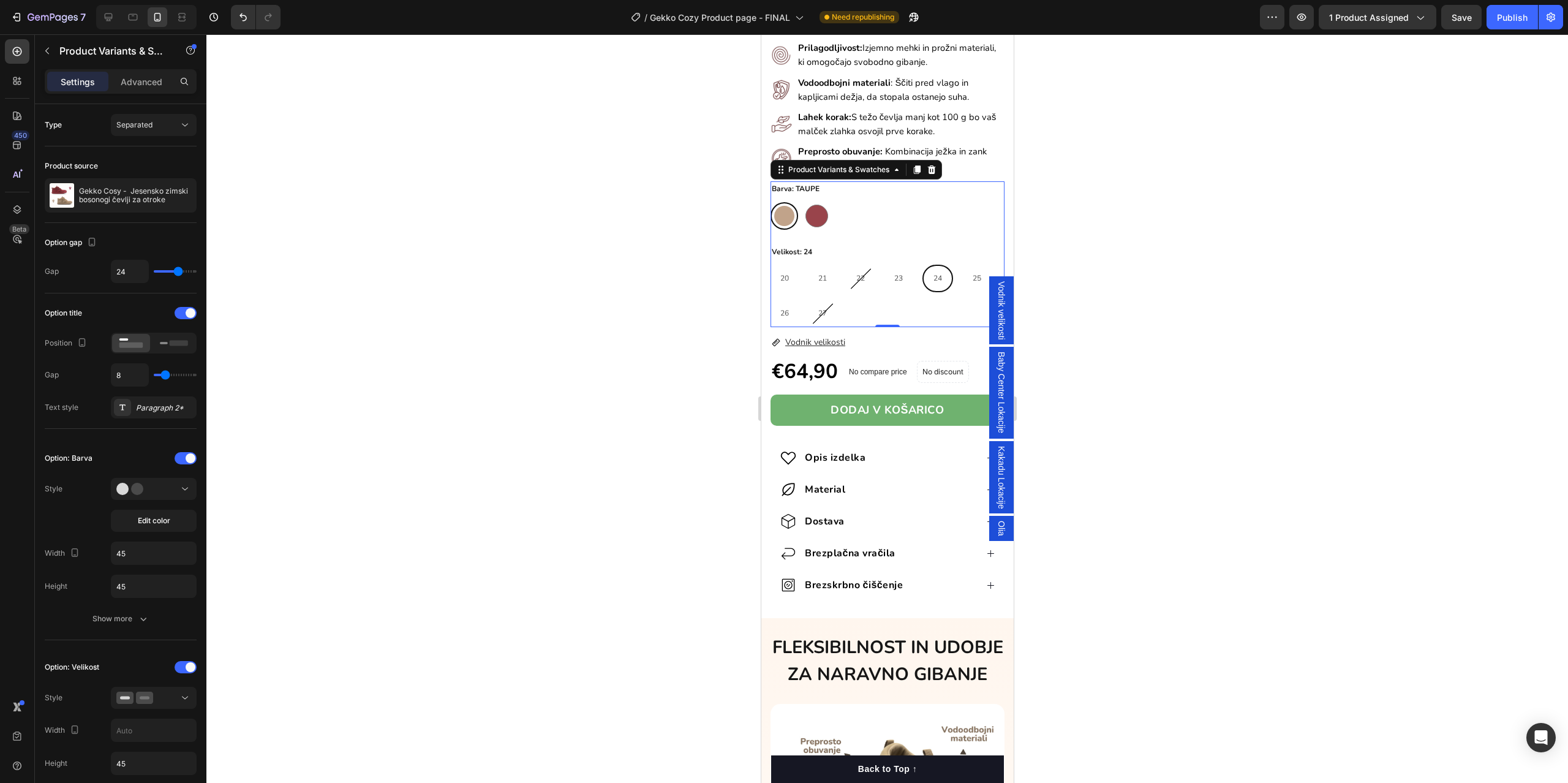
scroll to position [550, 0]
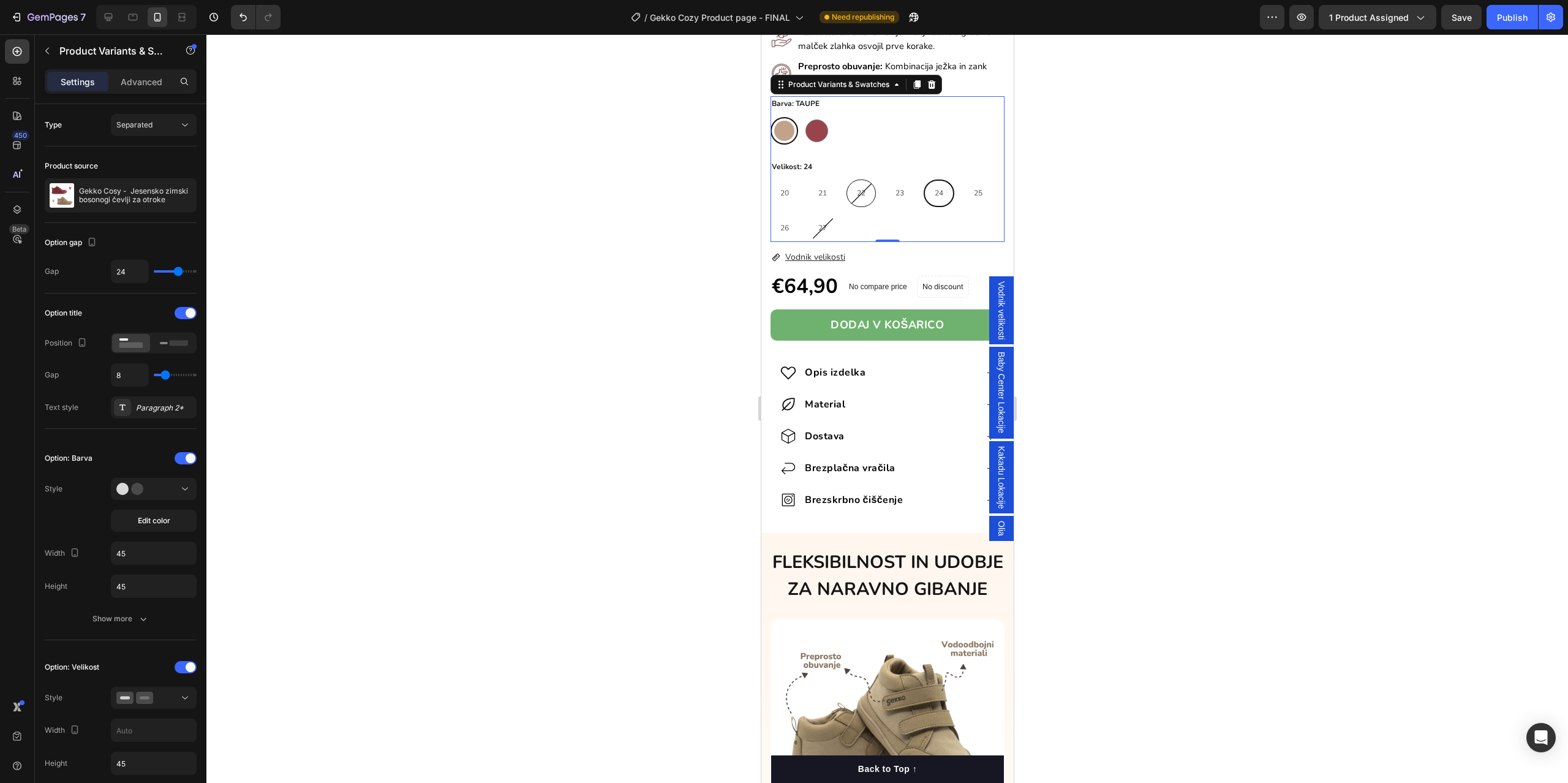
click at [867, 182] on div "22" at bounding box center [860, 194] width 28 height 23
click at [846, 179] on input "22 22 22" at bounding box center [845, 179] width 1 height 1
radio input "true"
click at [888, 316] on div "Ni na zalogi" at bounding box center [887, 324] width 65 height 17
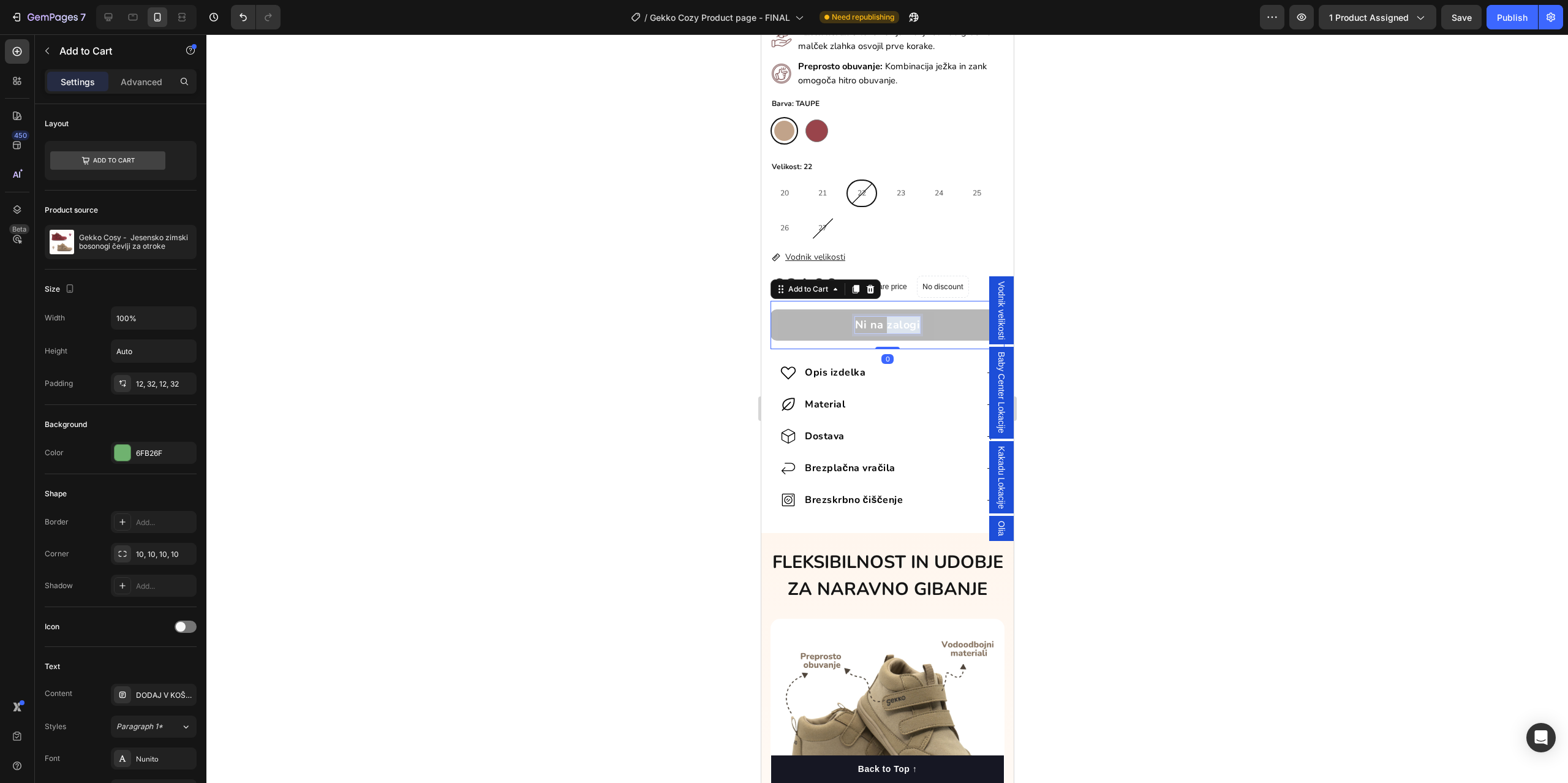
click at [888, 316] on div "Ni na zalogi" at bounding box center [887, 324] width 65 height 17
click at [888, 316] on p "Ni na zalogi" at bounding box center [887, 324] width 65 height 17
click at [850, 315] on button "Ni na zalogi" at bounding box center [887, 324] width 234 height 31
click at [854, 316] on p "Ni na zalogi" at bounding box center [887, 324] width 65 height 17
click at [770, 309] on button "NI i na zalogi" at bounding box center [887, 324] width 234 height 31
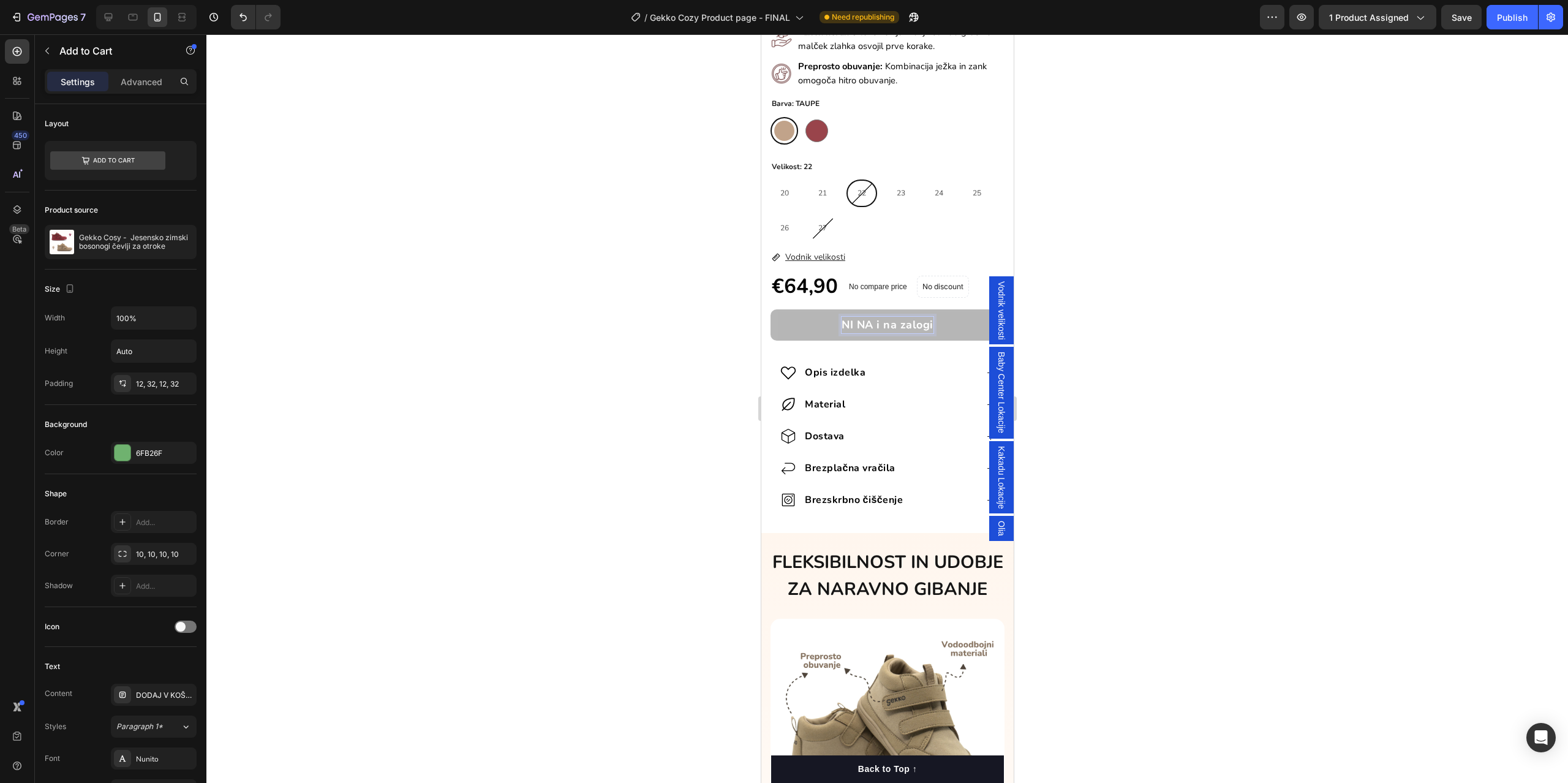
click at [770, 309] on button "NI NA i na zalogi" at bounding box center [887, 324] width 234 height 31
click at [763, 331] on div "Product Images GEKKO COSY Heading Gekko Cosy bosonogi čevlji za otroke v jesens…" at bounding box center [886, 14] width 252 height 999
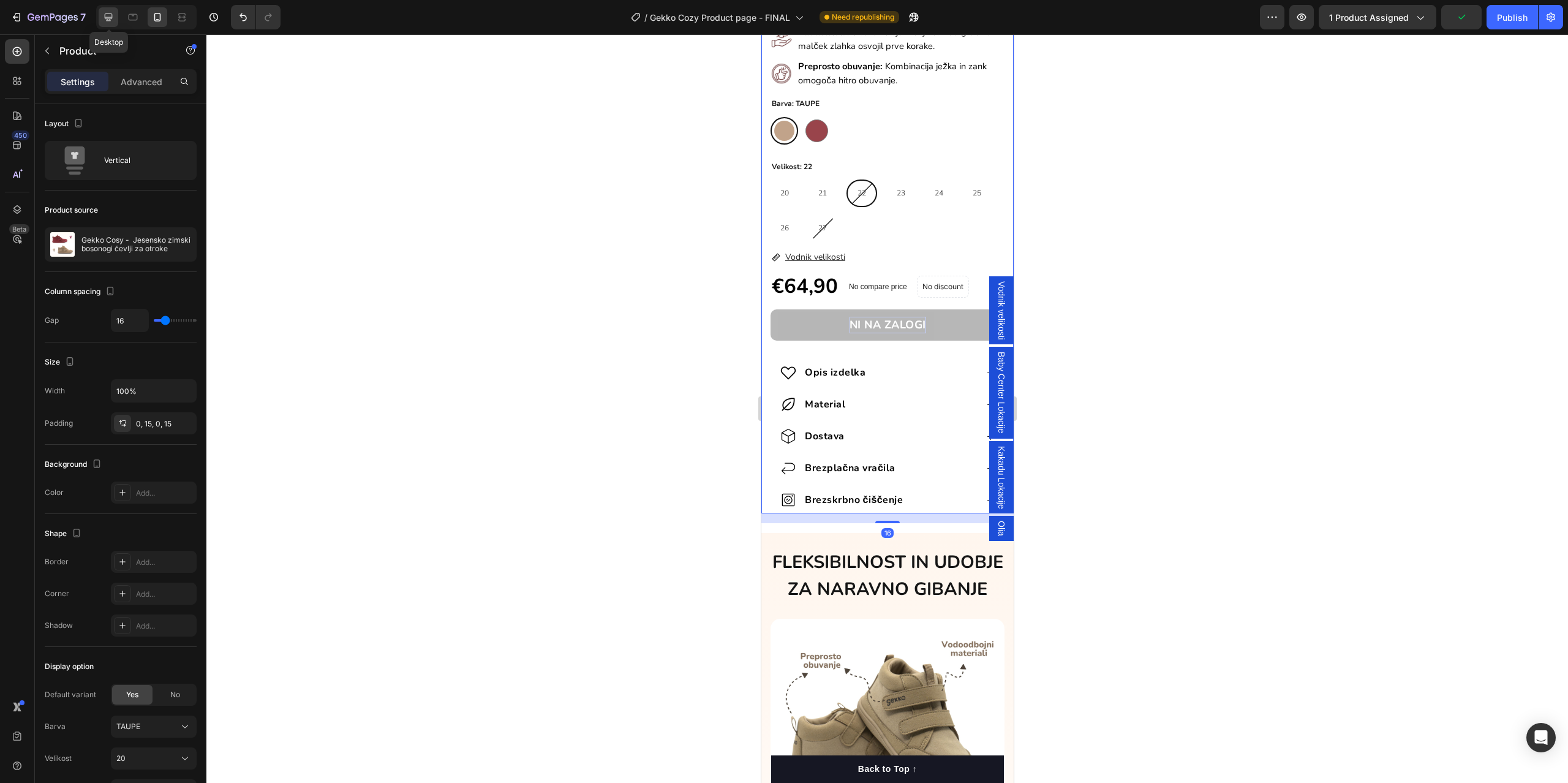
click at [111, 18] on icon at bounding box center [108, 17] width 8 height 8
type input "32"
type input "1200"
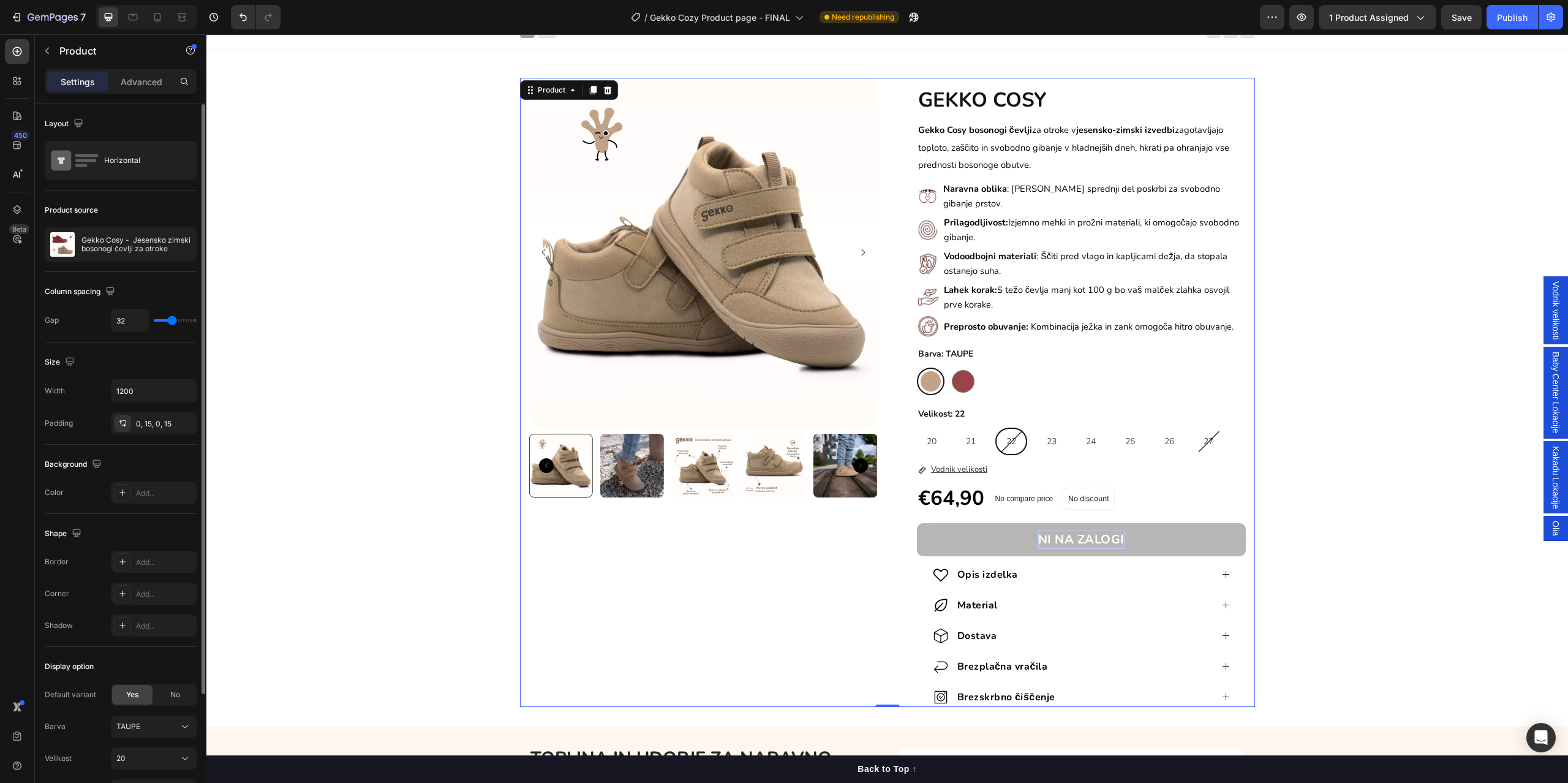
scroll to position [148, 0]
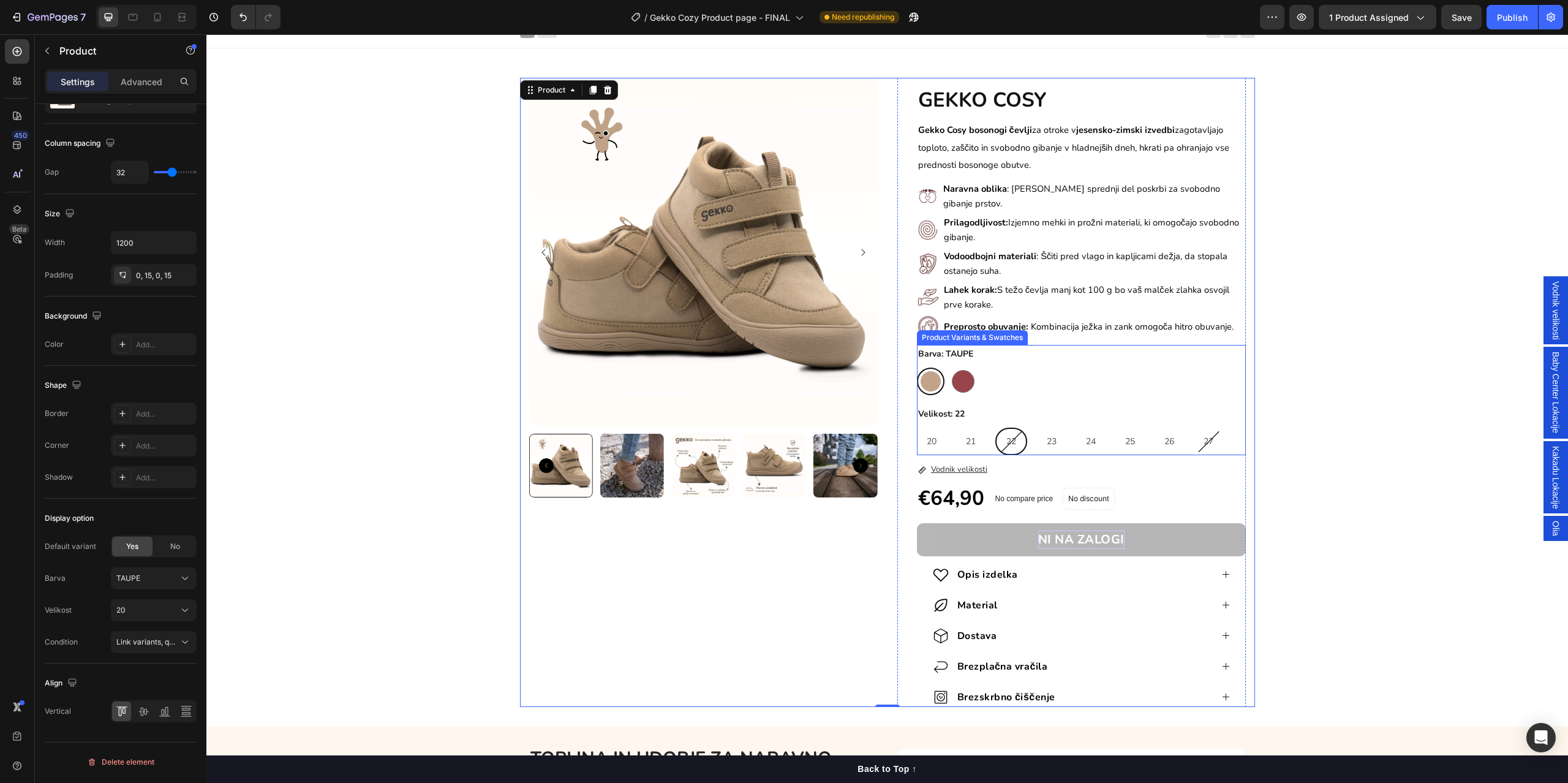
click at [1002, 444] on div "22" at bounding box center [1011, 441] width 30 height 25
click at [995, 428] on input "22 22 22" at bounding box center [995, 427] width 1 height 1
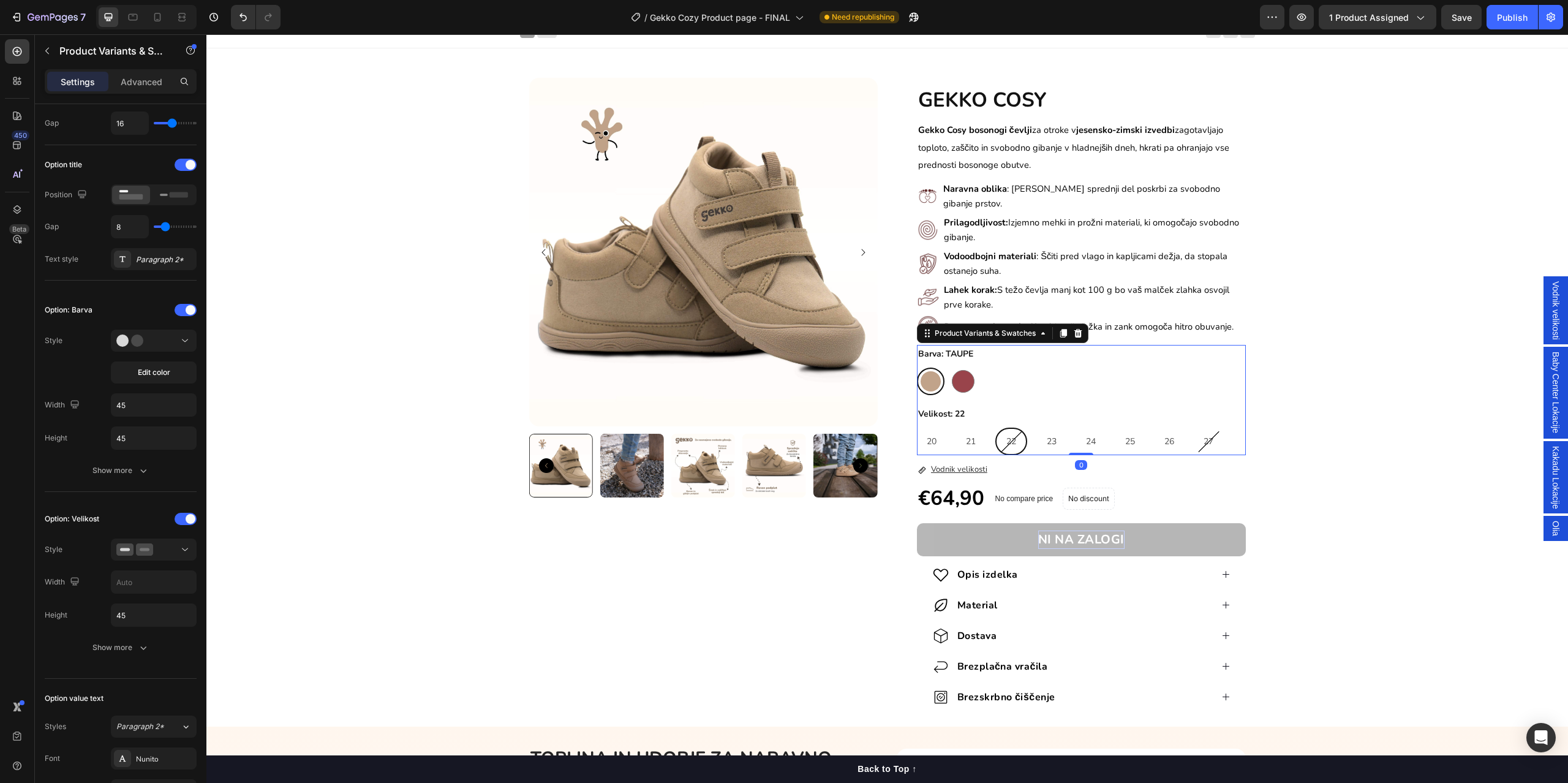
scroll to position [0, 0]
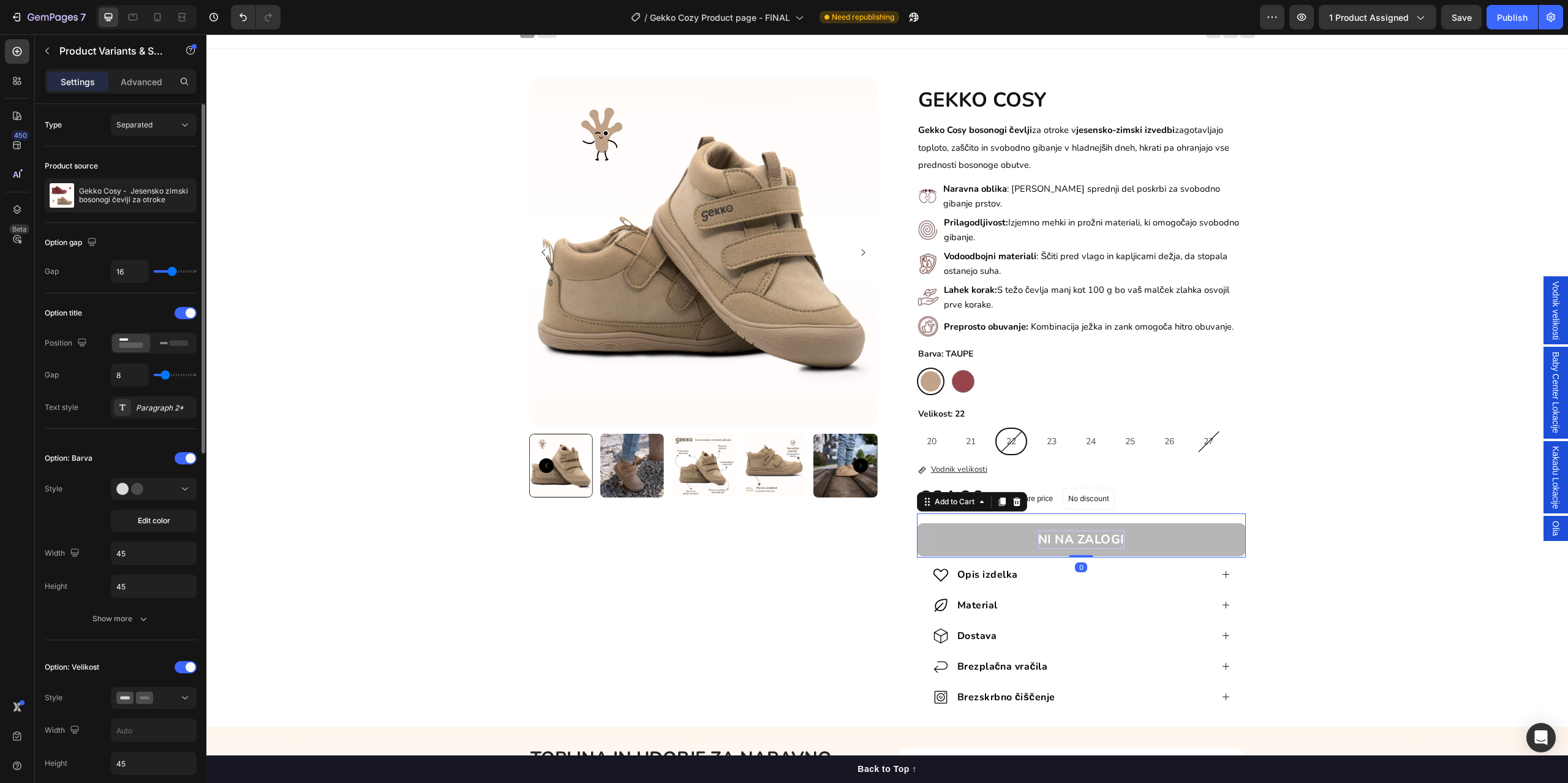
click at [1135, 542] on button "NI NA ZALOGI" at bounding box center [1080, 540] width 329 height 33
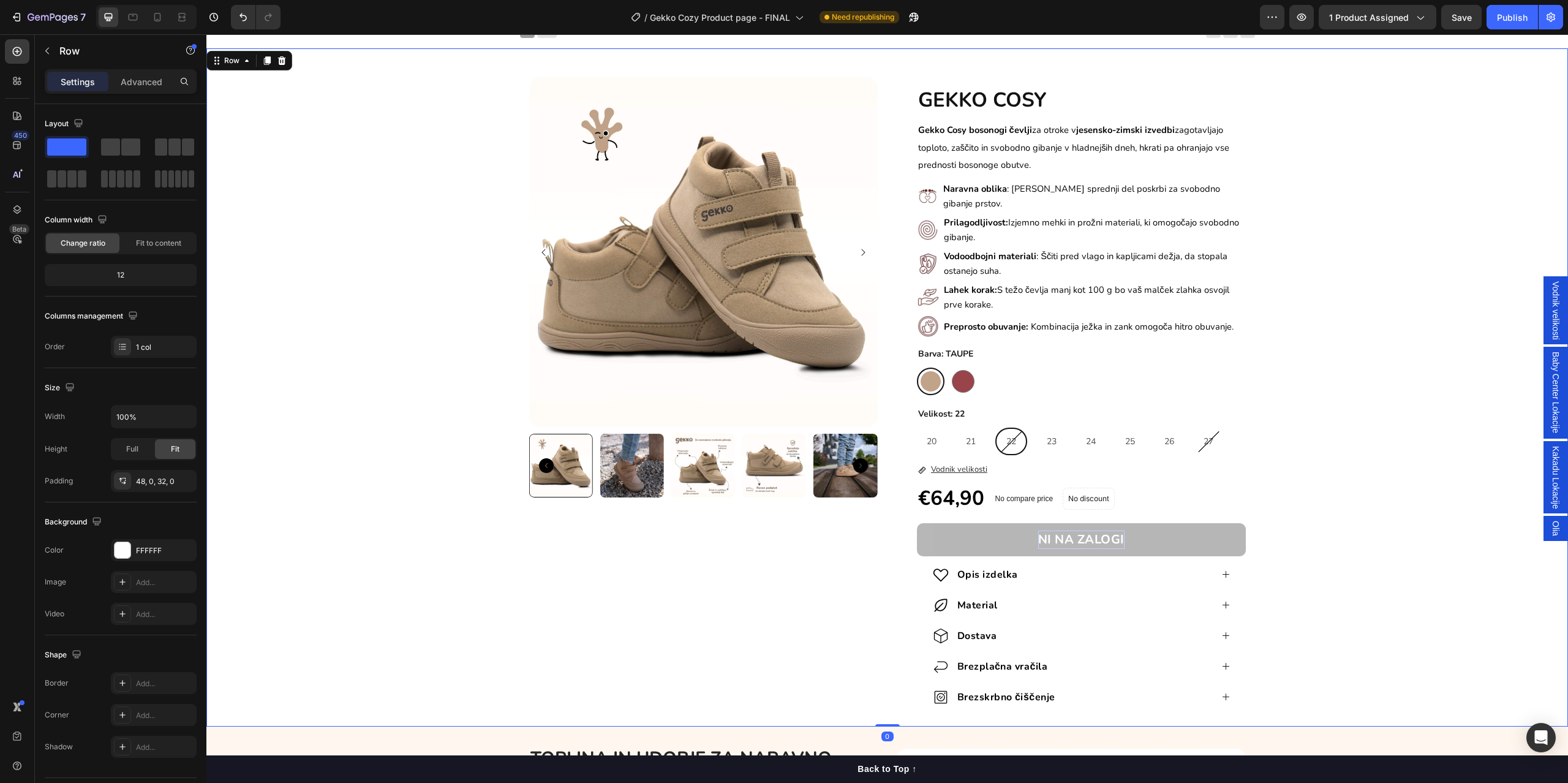
click at [471, 607] on div "Product Images GEKKO COSY Heading Gekko Cosy bosonogi čevlji za otroke v jesens…" at bounding box center [887, 392] width 1361 height 629
click at [243, 16] on icon "Undo/Redo" at bounding box center [243, 17] width 12 height 12
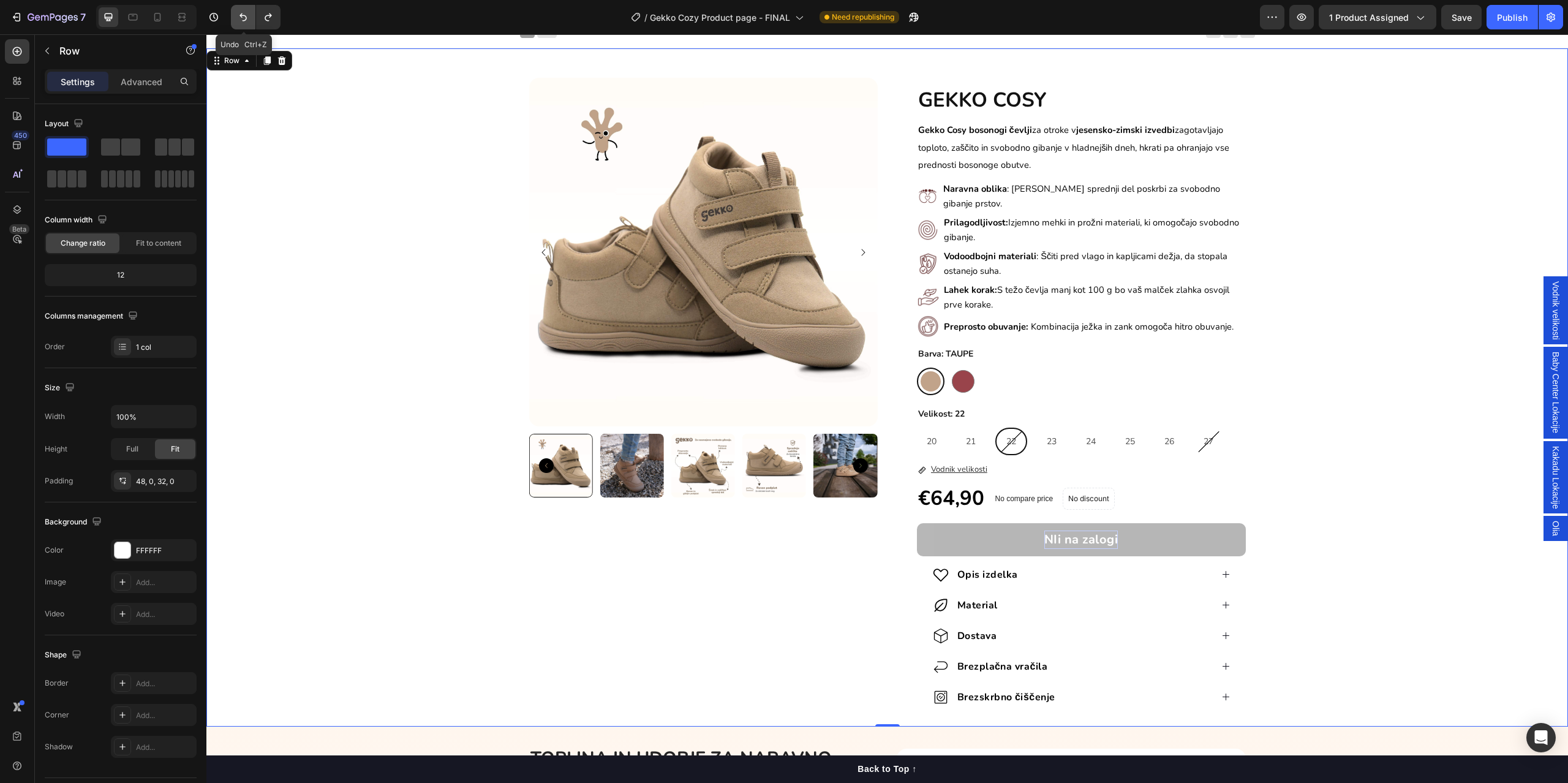
click at [245, 14] on icon "Undo/Redo" at bounding box center [243, 17] width 7 height 8
click at [363, 505] on div "Product Images GEKKO COSY Heading Gekko Cosy bosonogi čevlji za otroke v jesens…" at bounding box center [887, 392] width 1361 height 629
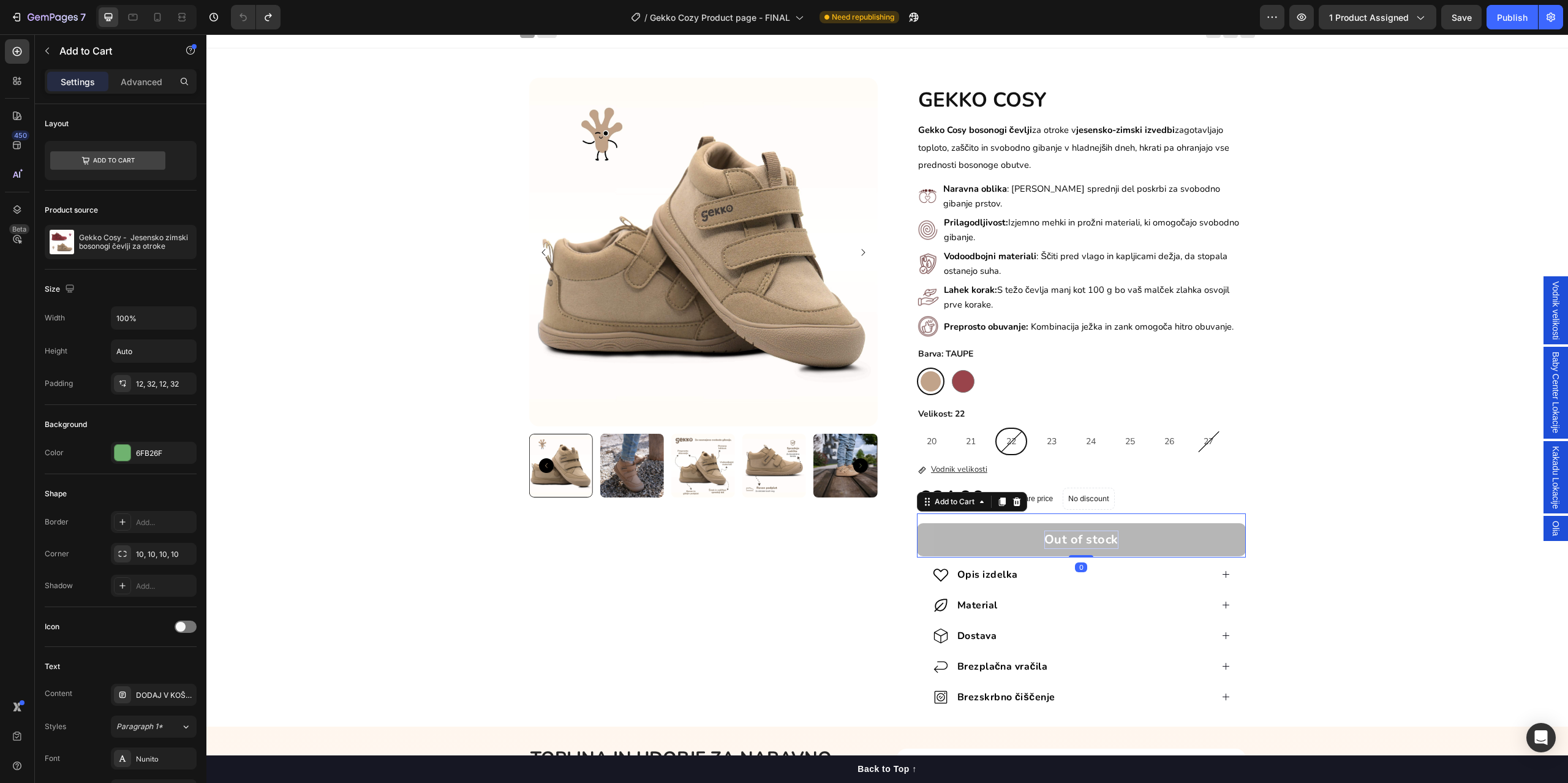
click at [1073, 530] on div "Out of stock" at bounding box center [1081, 539] width 74 height 18
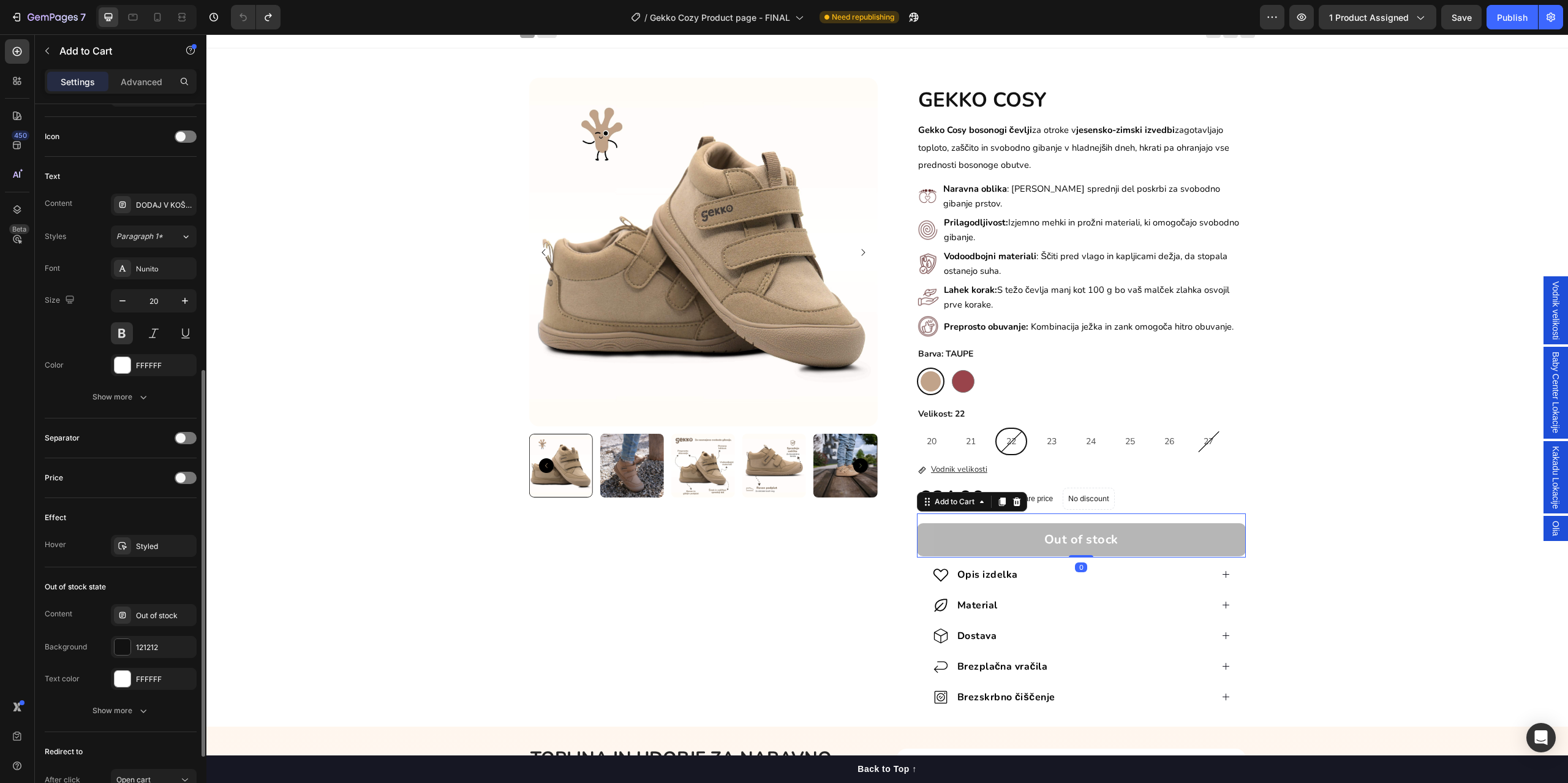
scroll to position [602, 0]
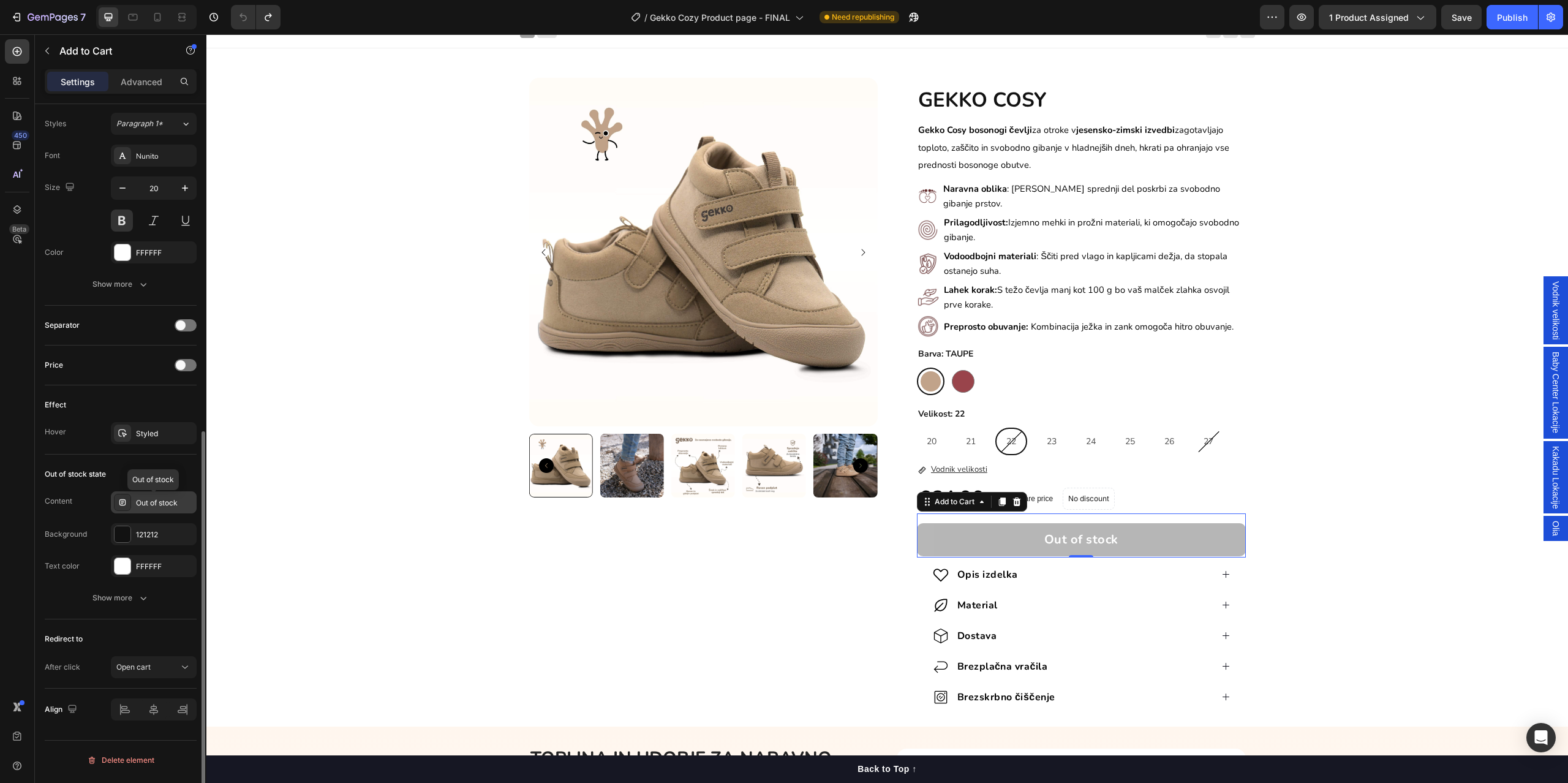
click at [151, 504] on div "Out of stock" at bounding box center [165, 503] width 58 height 11
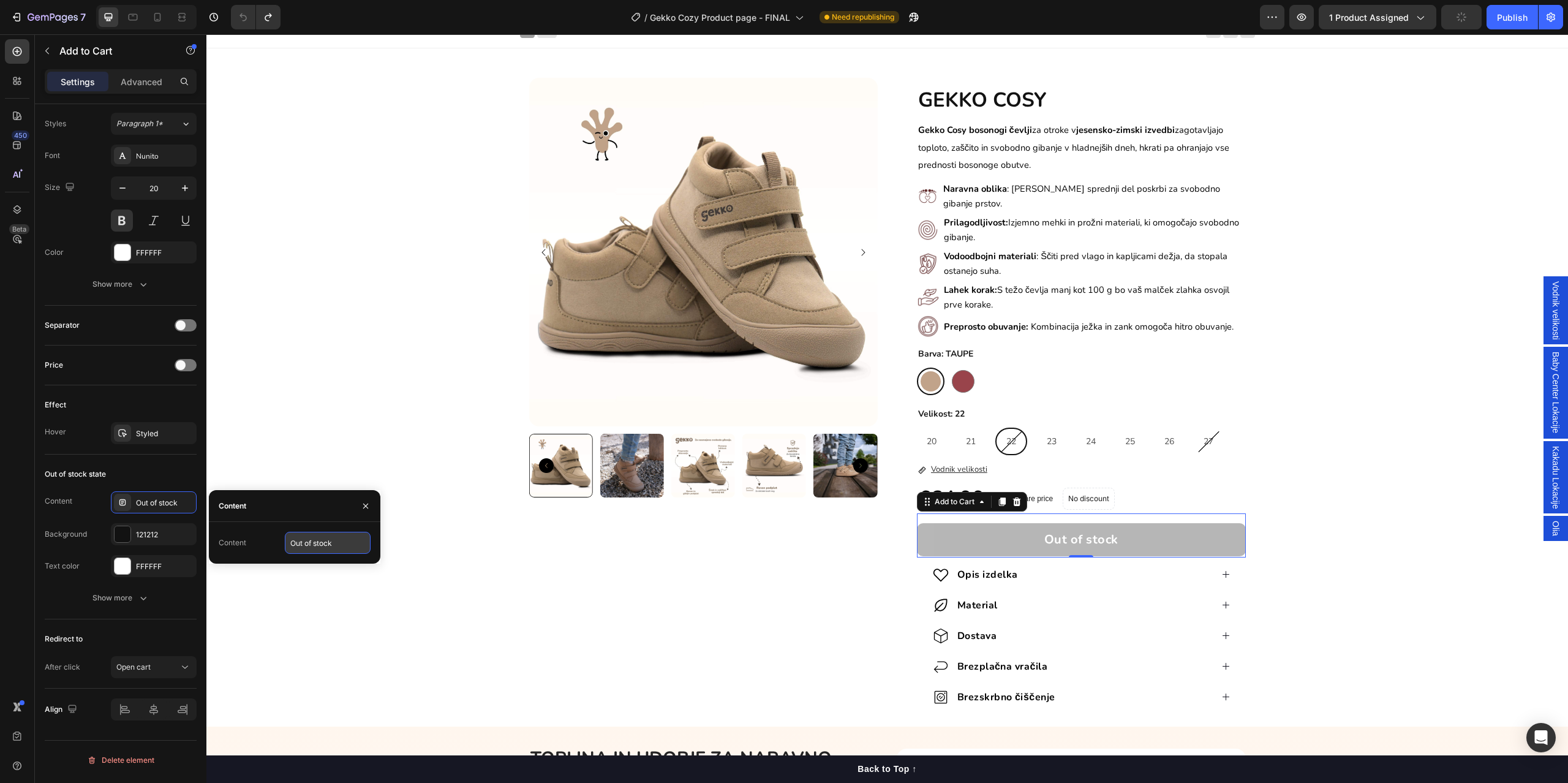
click at [301, 533] on input "Out of stock" at bounding box center [327, 542] width 86 height 22
type input "NI NA ZALOGI"
click at [337, 418] on div "Product Images GEKKO COSY Heading Gekko Cosy bosonogi čevlji za otroke v jesens…" at bounding box center [887, 392] width 1361 height 629
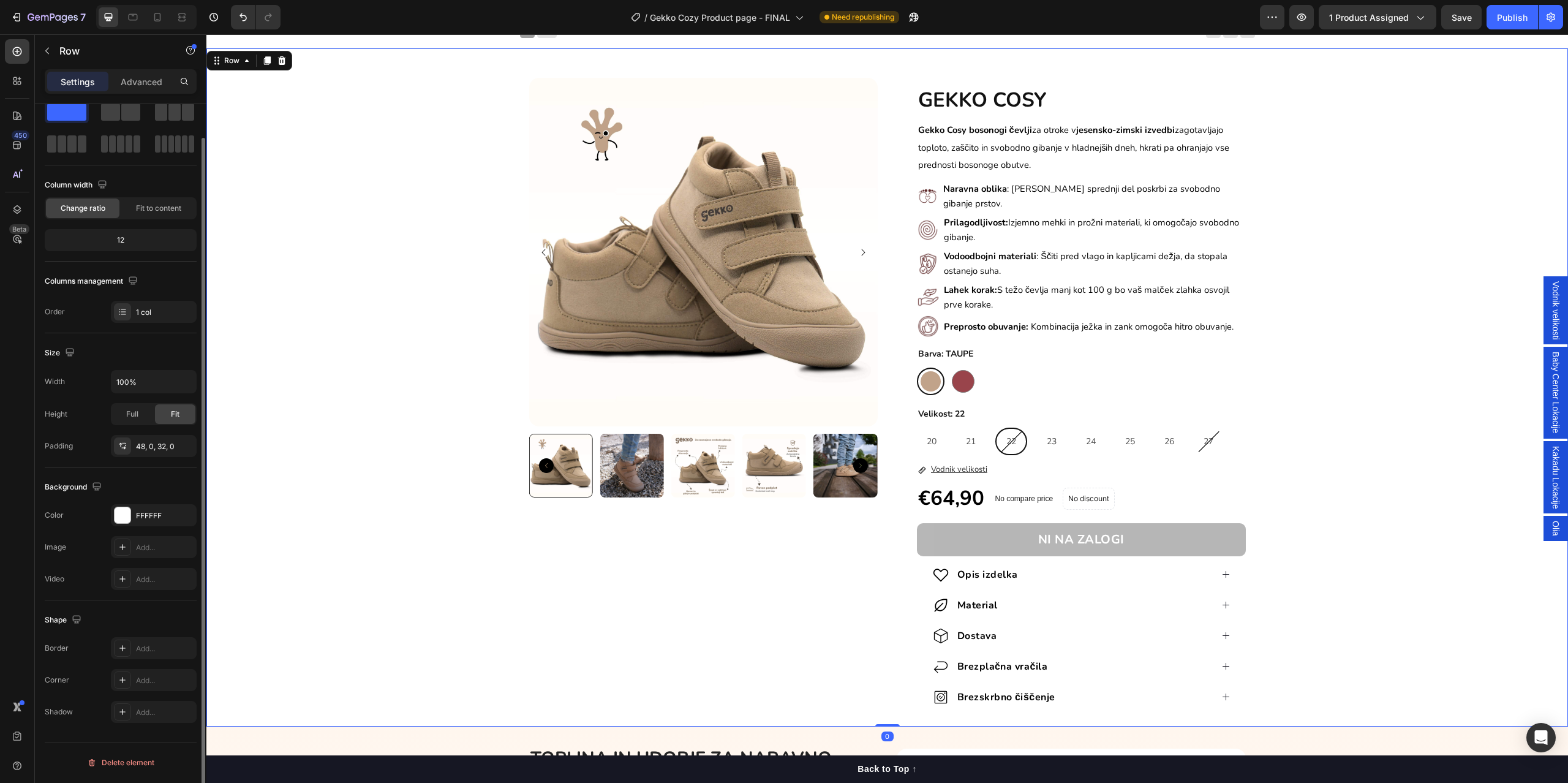
scroll to position [0, 0]
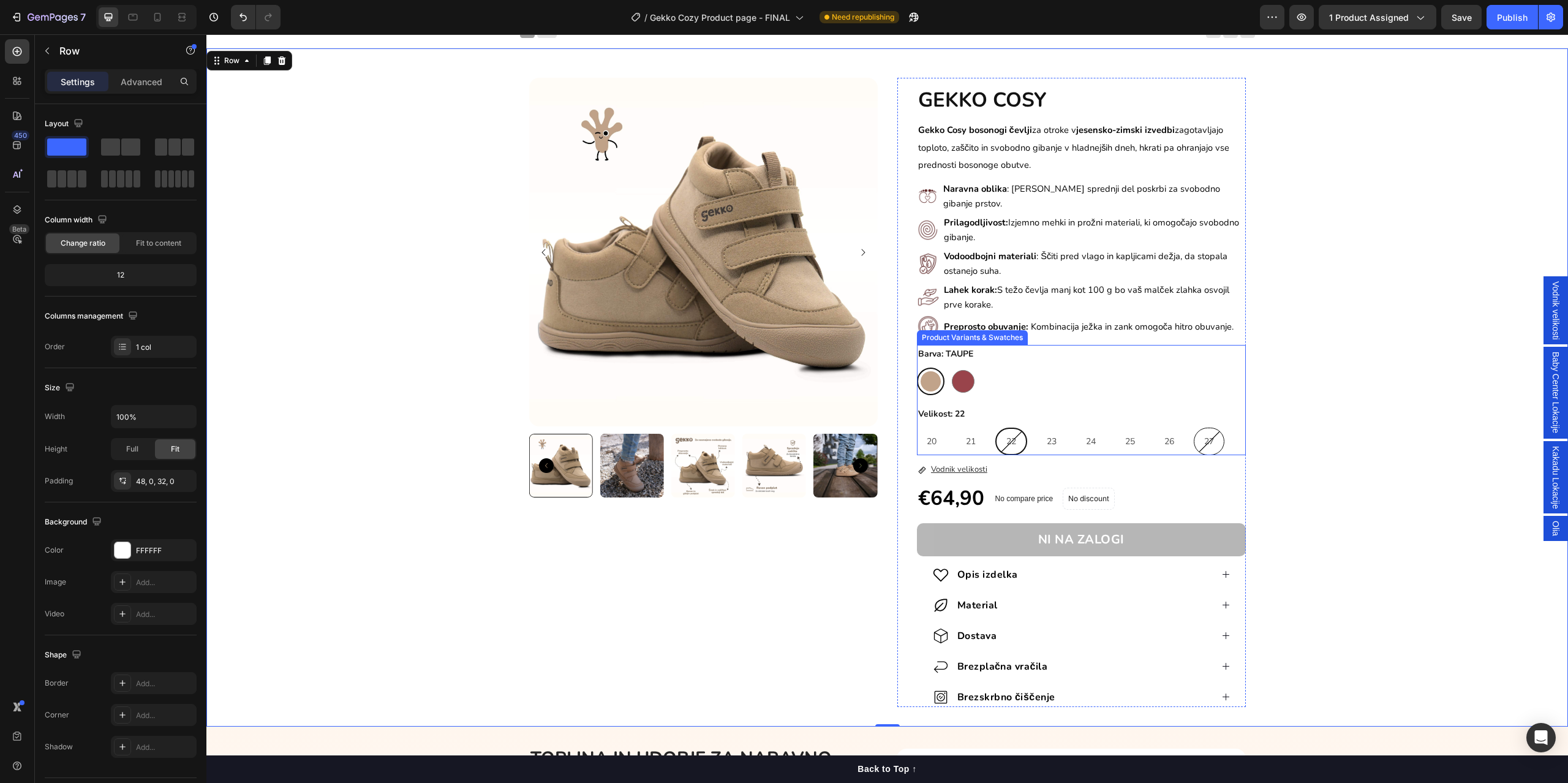
click at [1204, 441] on span "27" at bounding box center [1209, 441] width 10 height 12
click at [1194, 428] on input "27 27 27" at bounding box center [1193, 427] width 1 height 1
radio input "true"
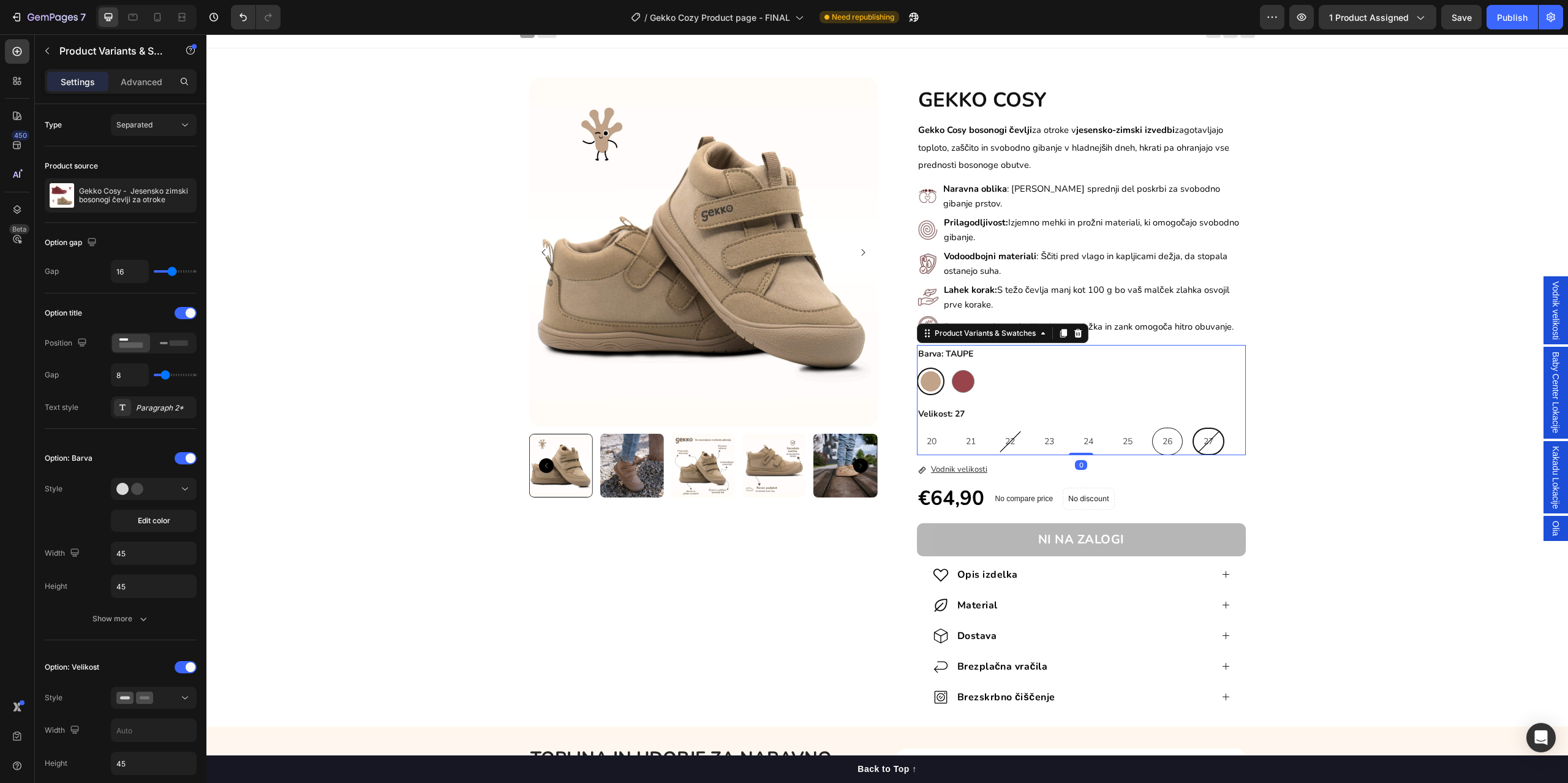
click at [1171, 441] on div "26" at bounding box center [1167, 441] width 30 height 25
click at [1152, 428] on input "26 26 26" at bounding box center [1151, 427] width 1 height 1
radio input "true"
click at [1213, 436] on div "27" at bounding box center [1208, 441] width 30 height 25
click at [1194, 428] on input "27 27 27" at bounding box center [1193, 427] width 1 height 1
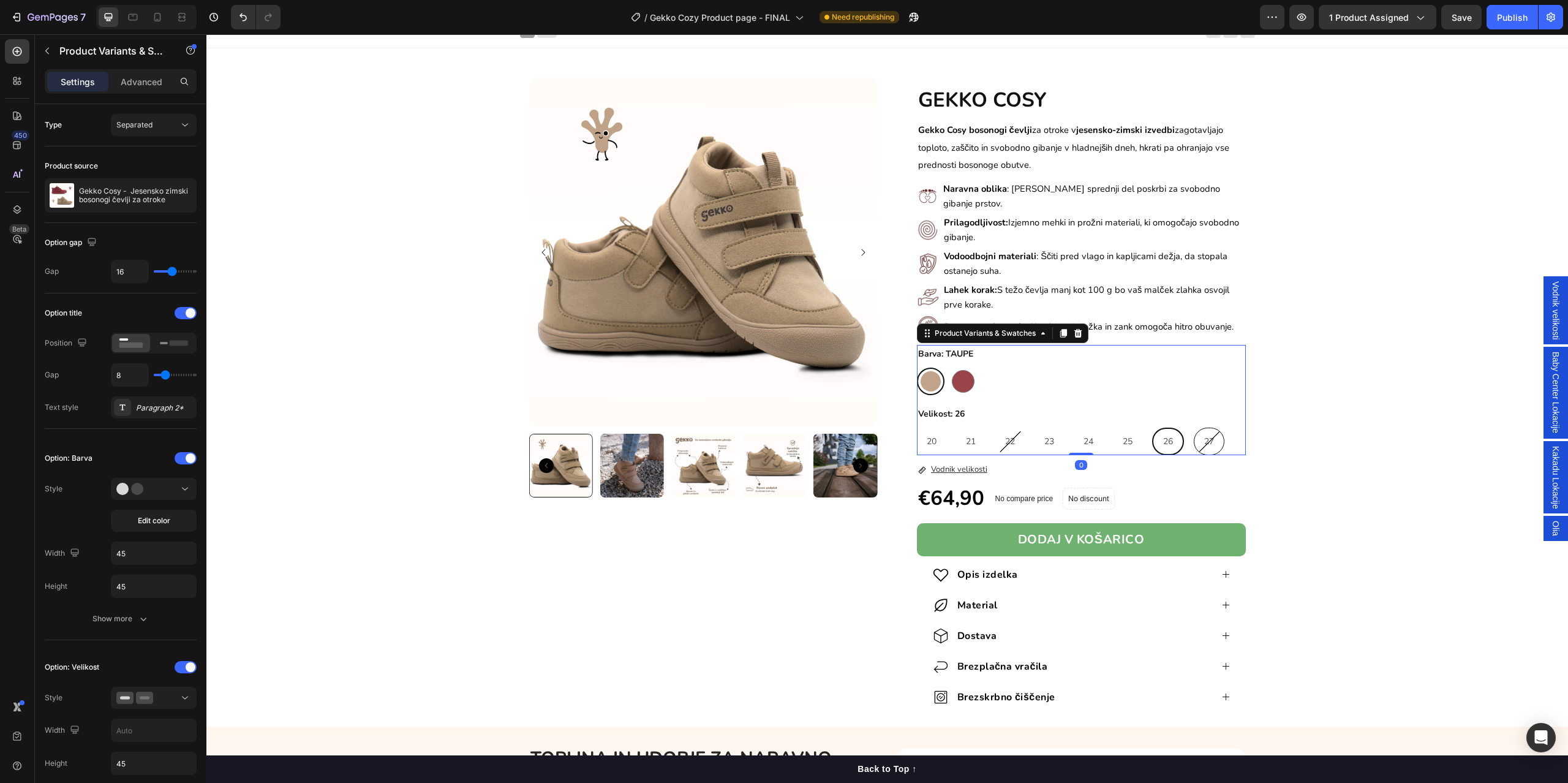
radio input "true"
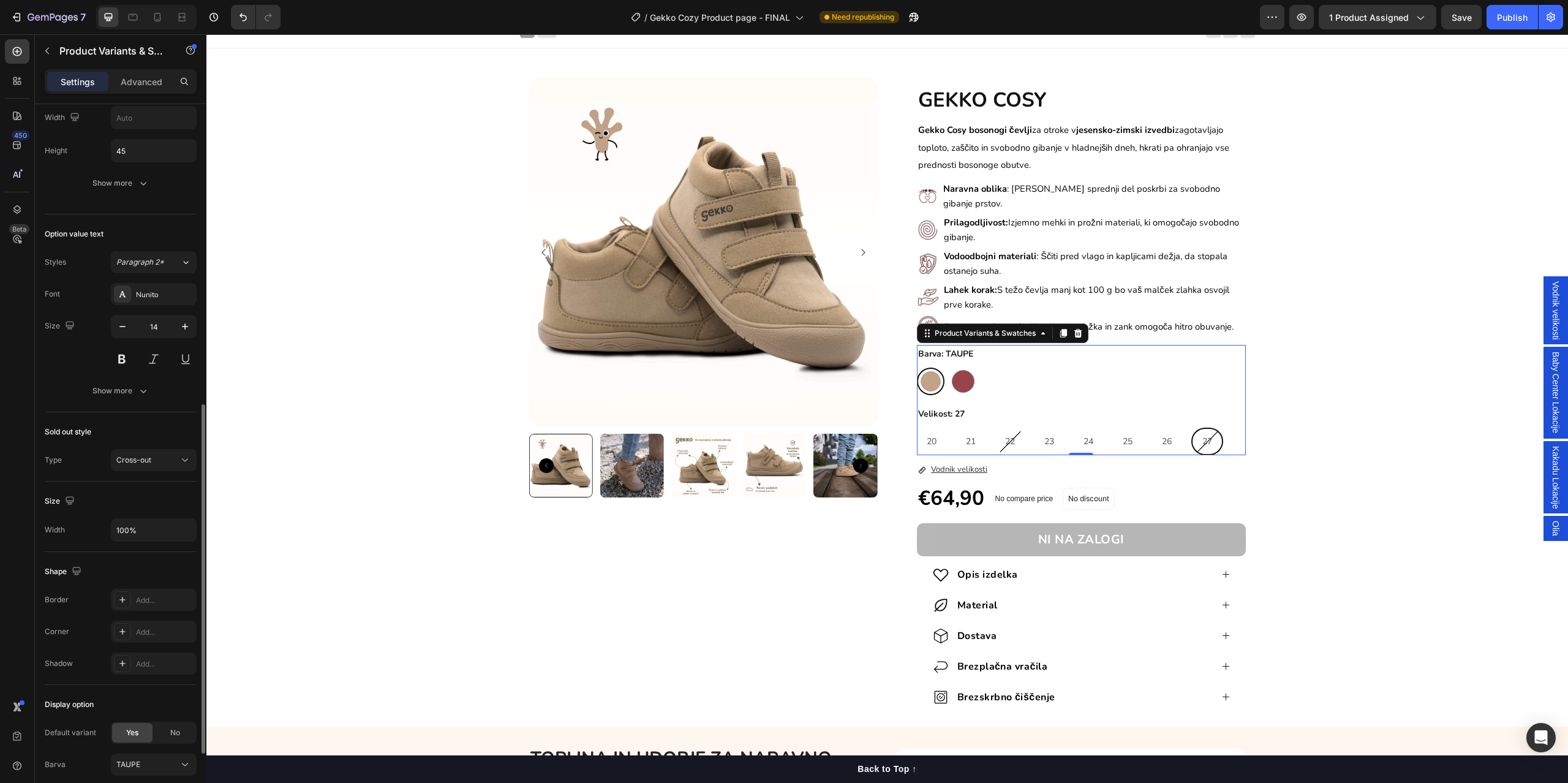
scroll to position [743, 0]
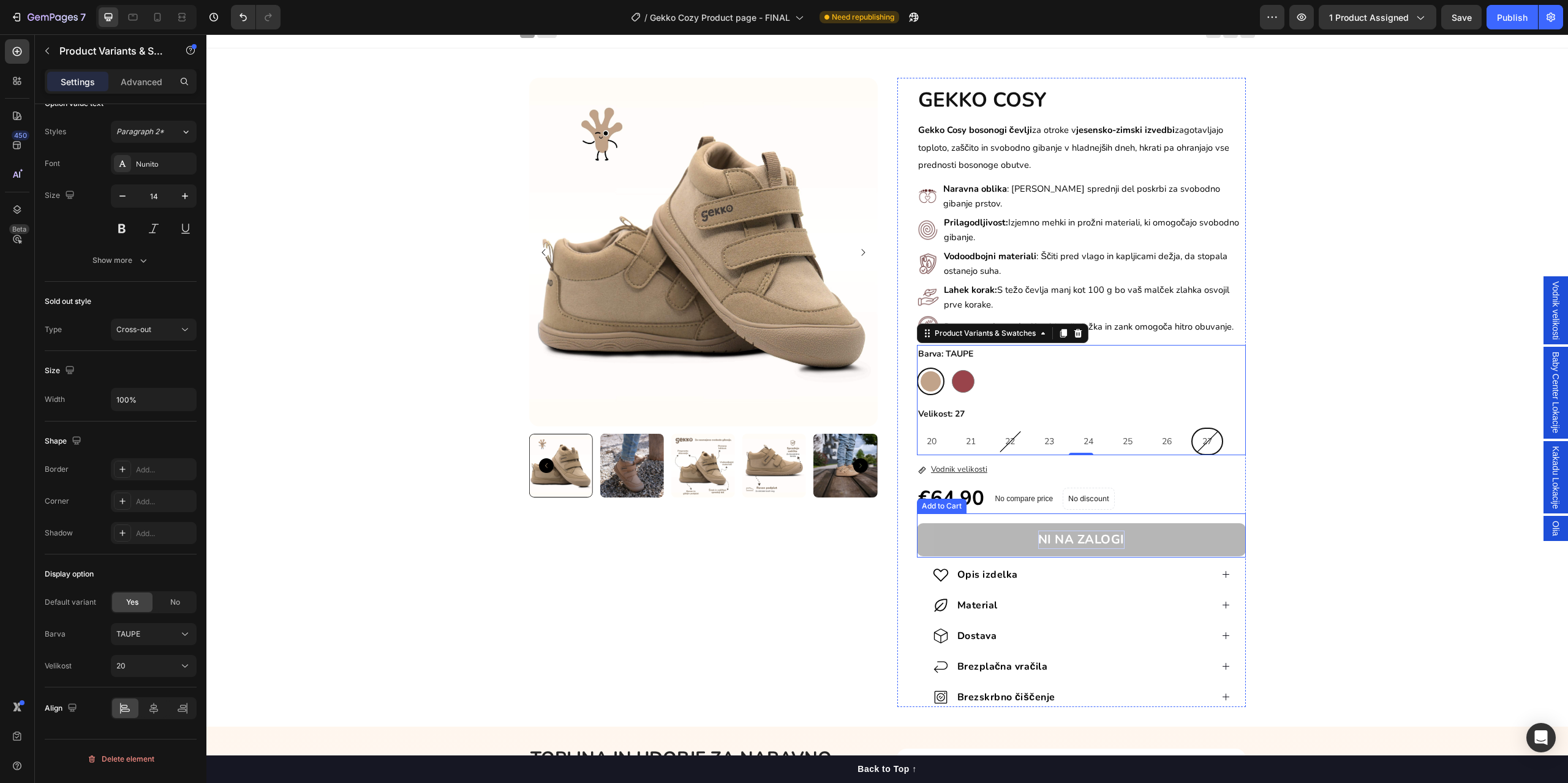
click at [1059, 530] on div "NI NA ZALOGI" at bounding box center [1081, 539] width 87 height 18
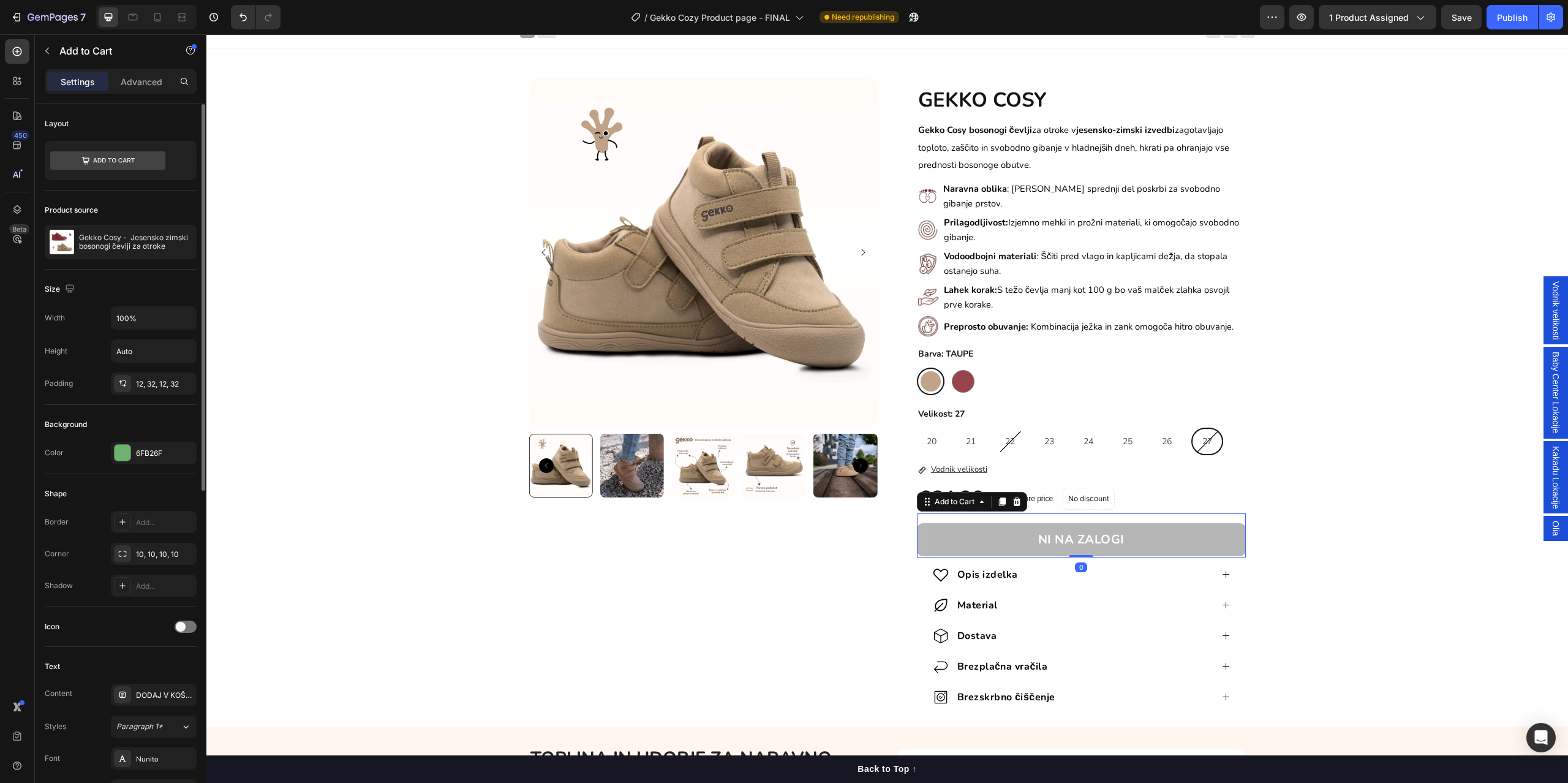
scroll to position [602, 0]
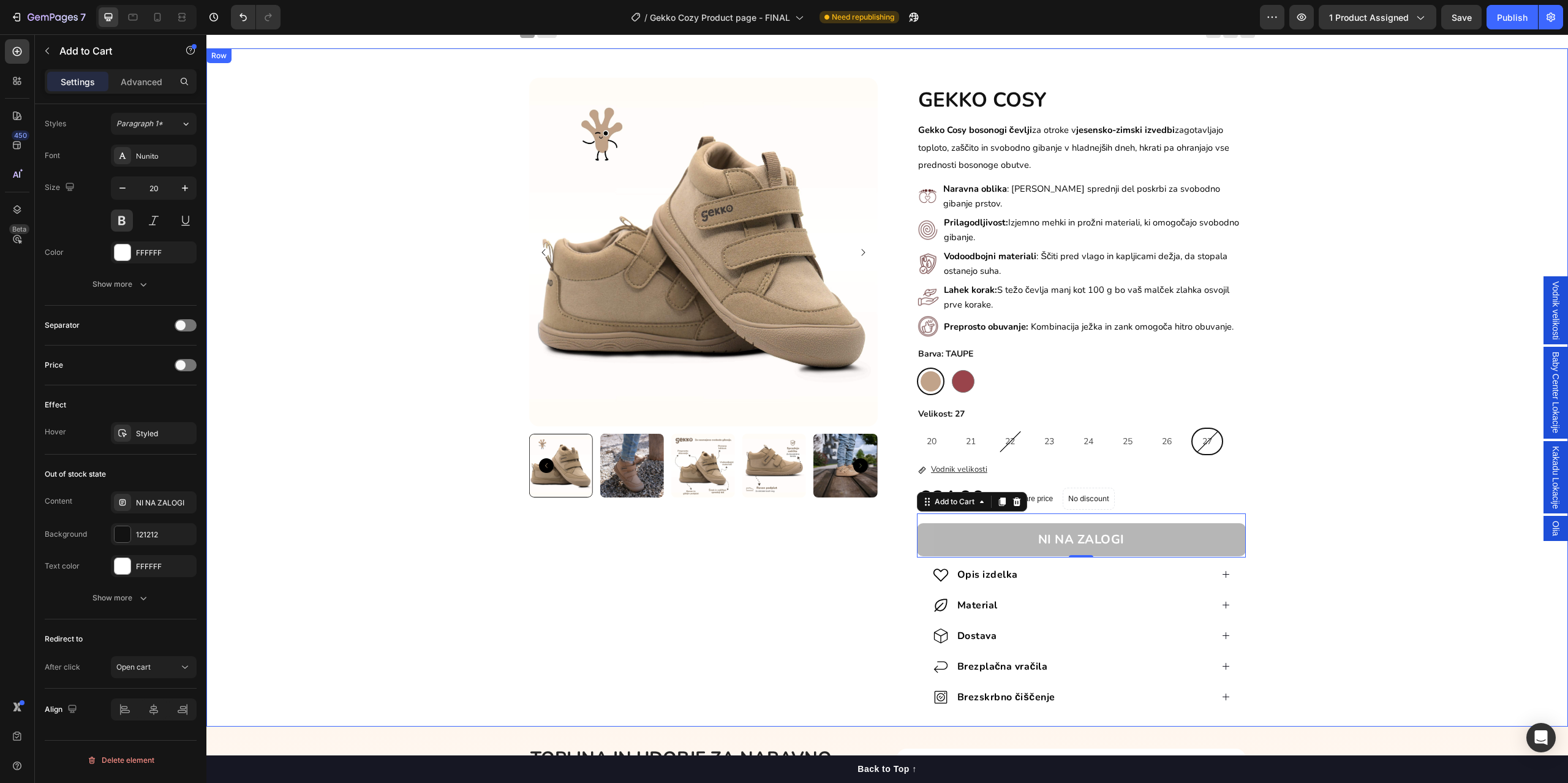
click at [501, 582] on div "Product Images GEKKO COSY Heading Gekko Cosy bosonogi čevlji za otroke v jesens…" at bounding box center [887, 392] width 1361 height 629
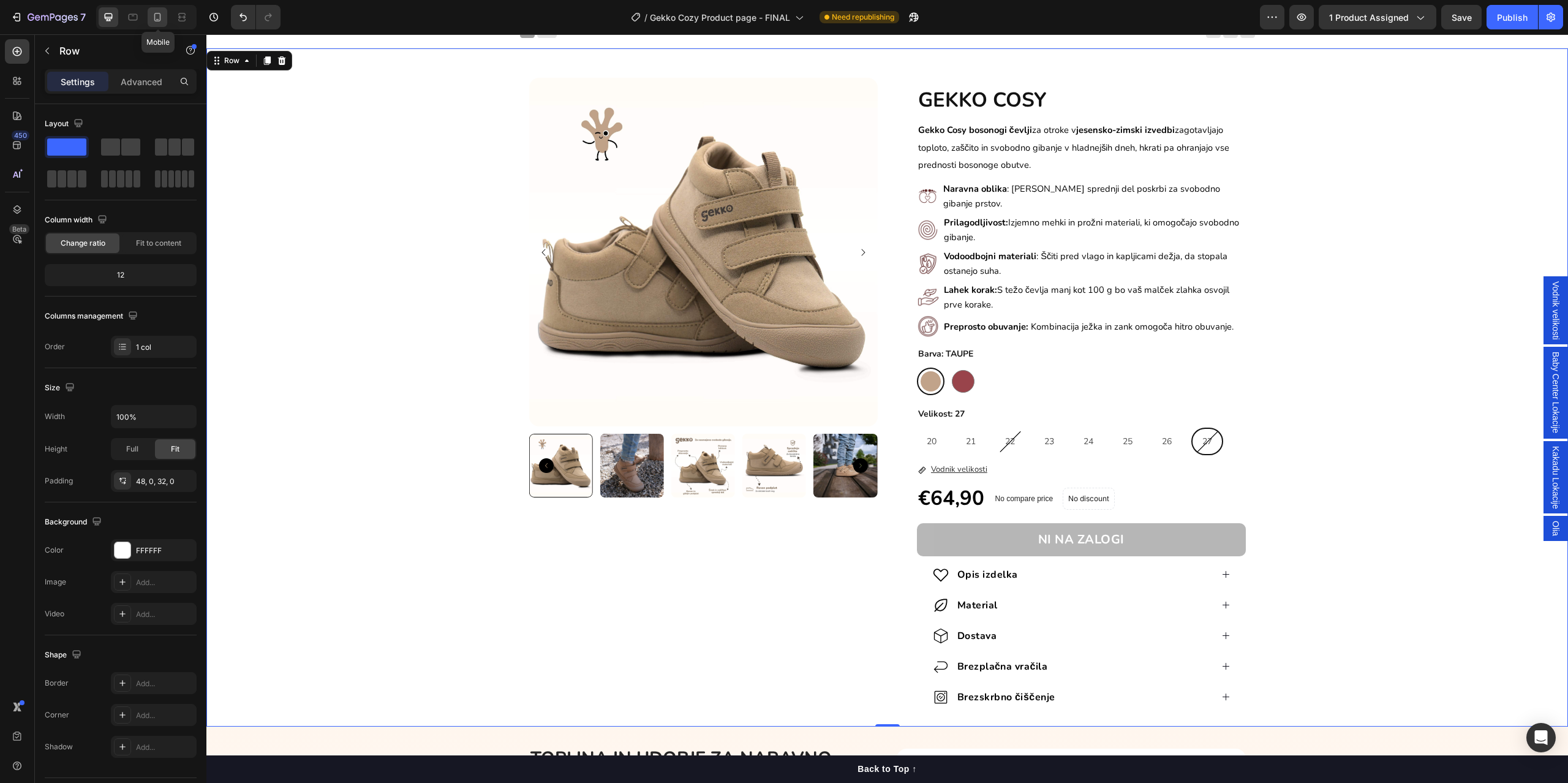
click at [163, 12] on icon at bounding box center [157, 17] width 12 height 12
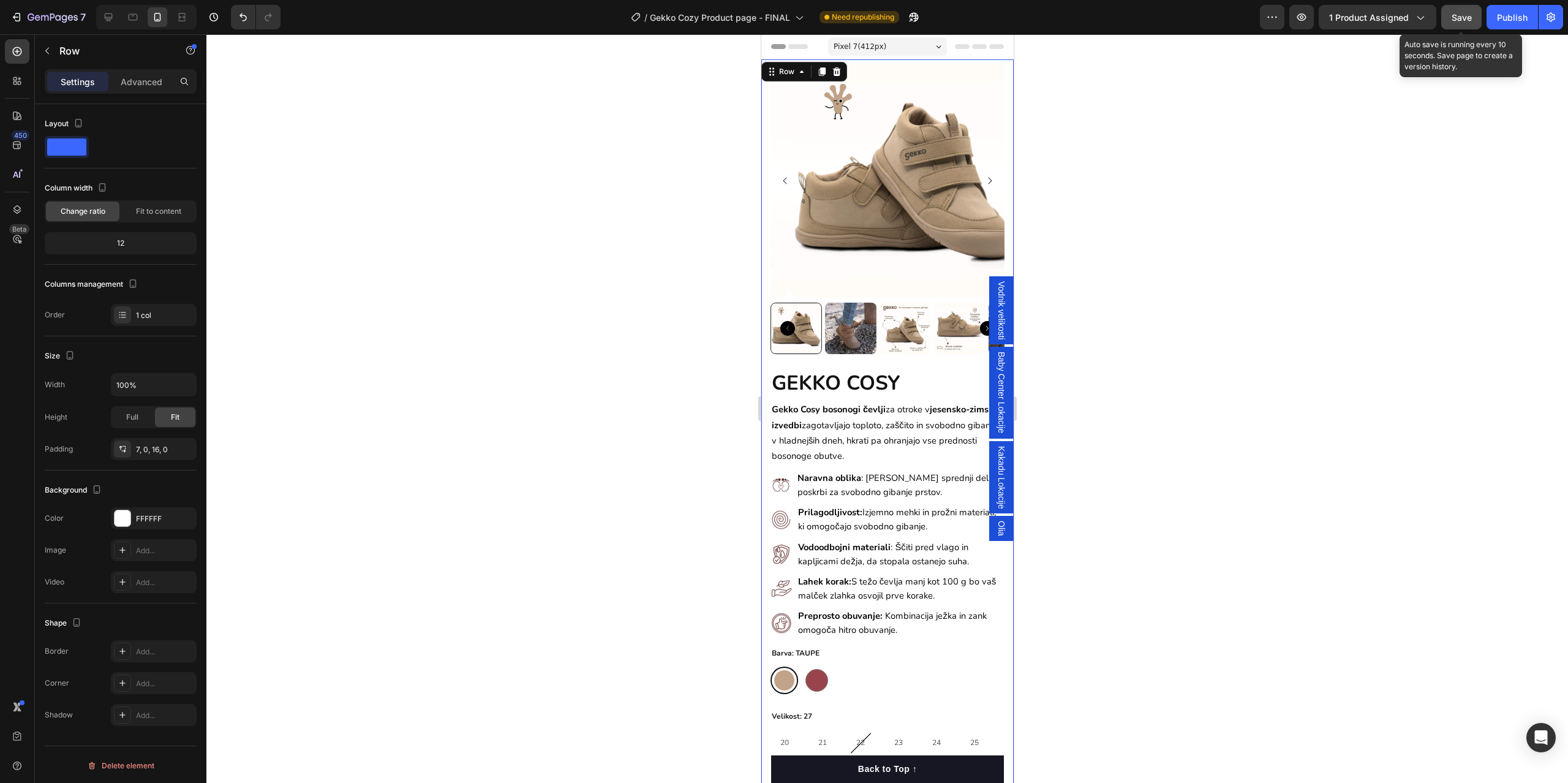
click at [1473, 26] on button "Save" at bounding box center [1461, 17] width 40 height 25
click at [1494, 17] on button "Publish" at bounding box center [1512, 17] width 51 height 25
drag, startPoint x: 527, startPoint y: 260, endPoint x: 550, endPoint y: 244, distance: 28.0
click at [527, 260] on div at bounding box center [887, 408] width 1361 height 748
